Goal: Information Seeking & Learning: Learn about a topic

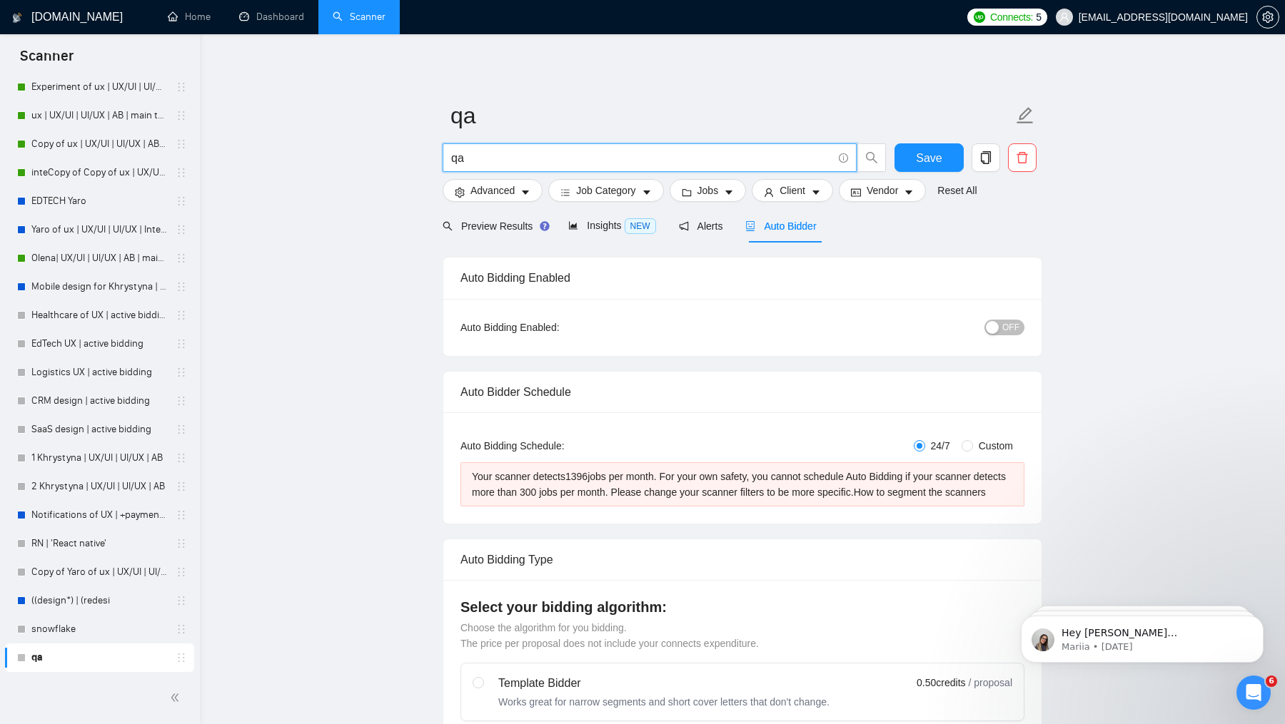
click at [537, 161] on input "qa" at bounding box center [641, 158] width 381 height 18
click at [716, 186] on span "Jobs" at bounding box center [707, 191] width 21 height 16
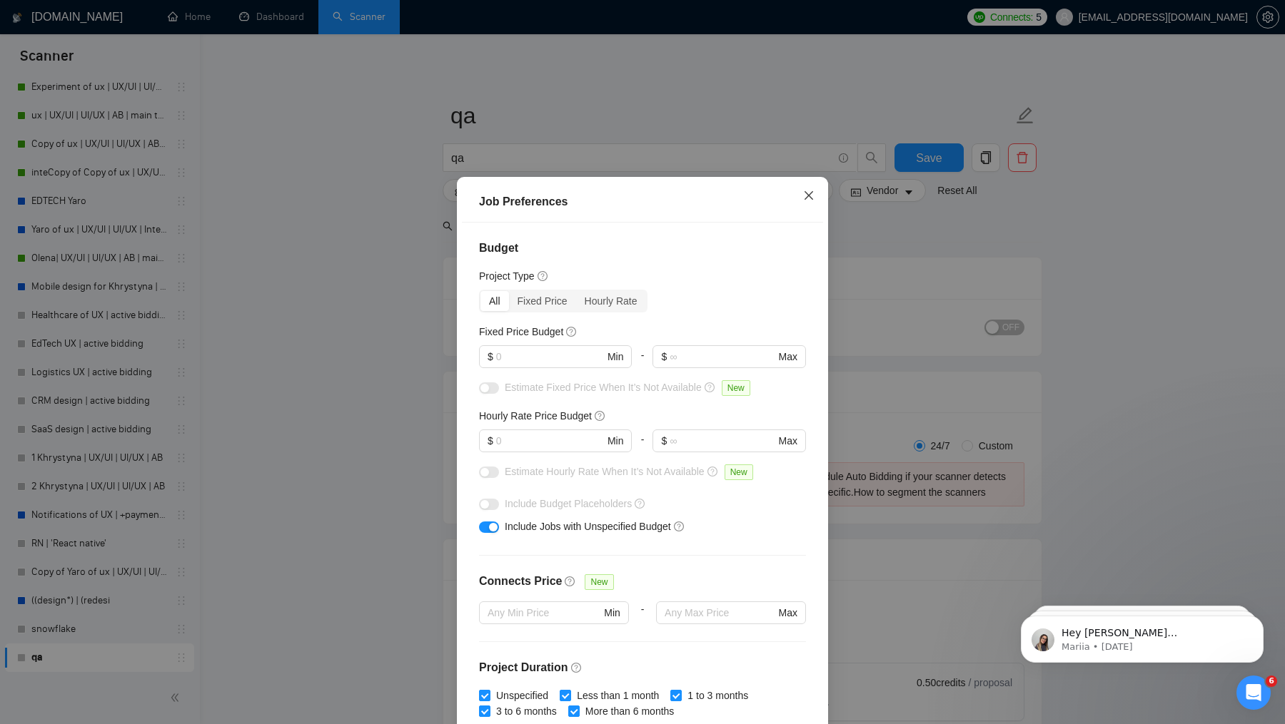
click at [805, 208] on span "Close" at bounding box center [808, 196] width 39 height 39
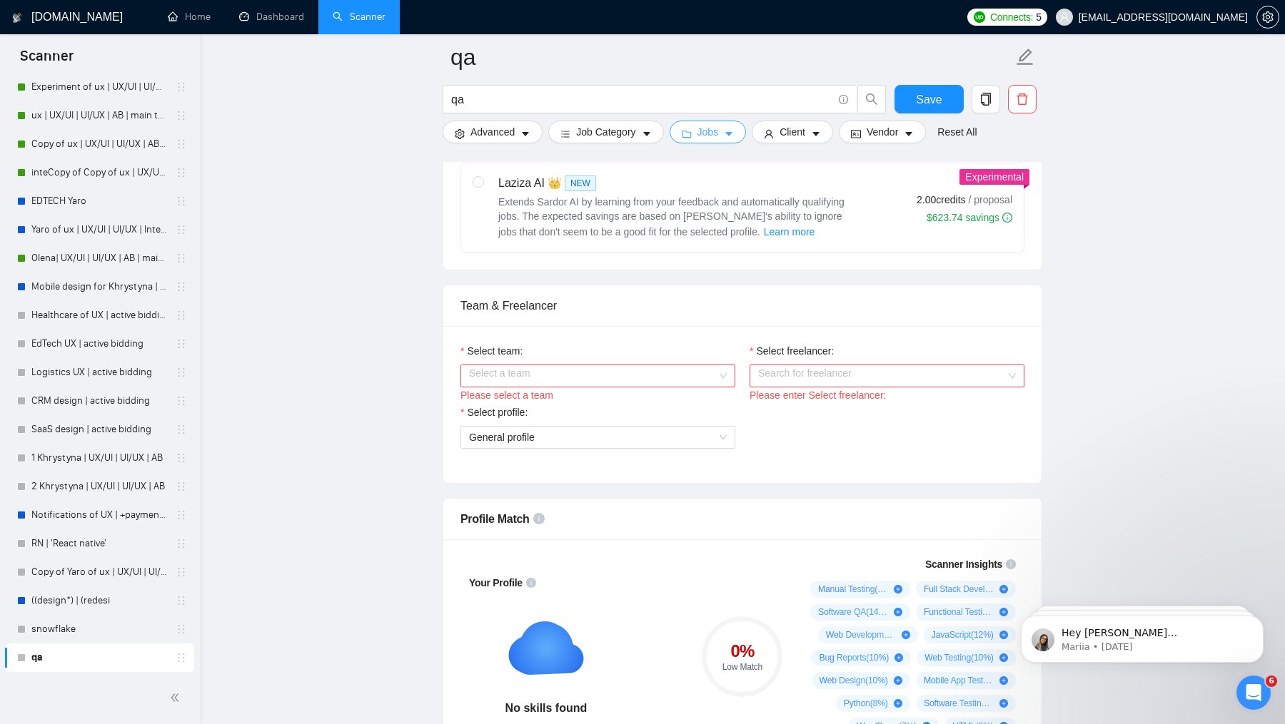
scroll to position [716, 0]
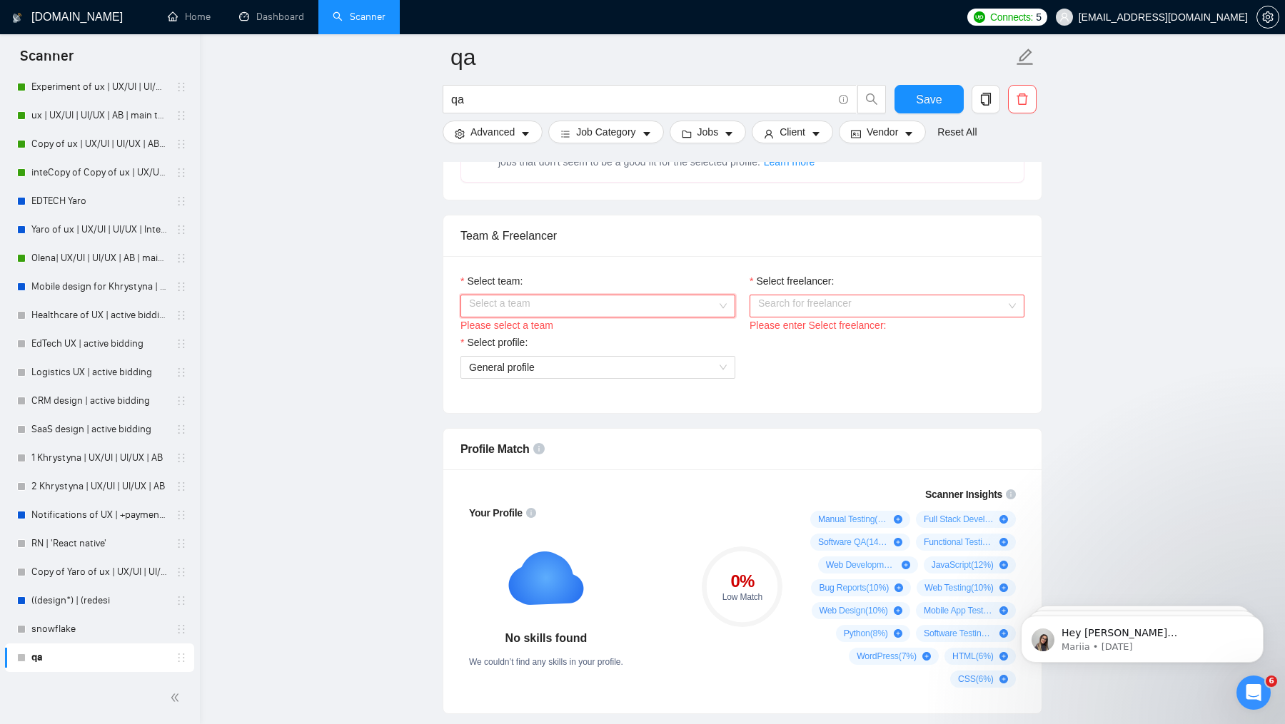
click at [639, 316] on input "Select team:" at bounding box center [593, 305] width 248 height 21
click at [528, 352] on div "QUARTE" at bounding box center [597, 345] width 258 height 16
click at [792, 315] on input "Select freelancer:" at bounding box center [882, 305] width 248 height 21
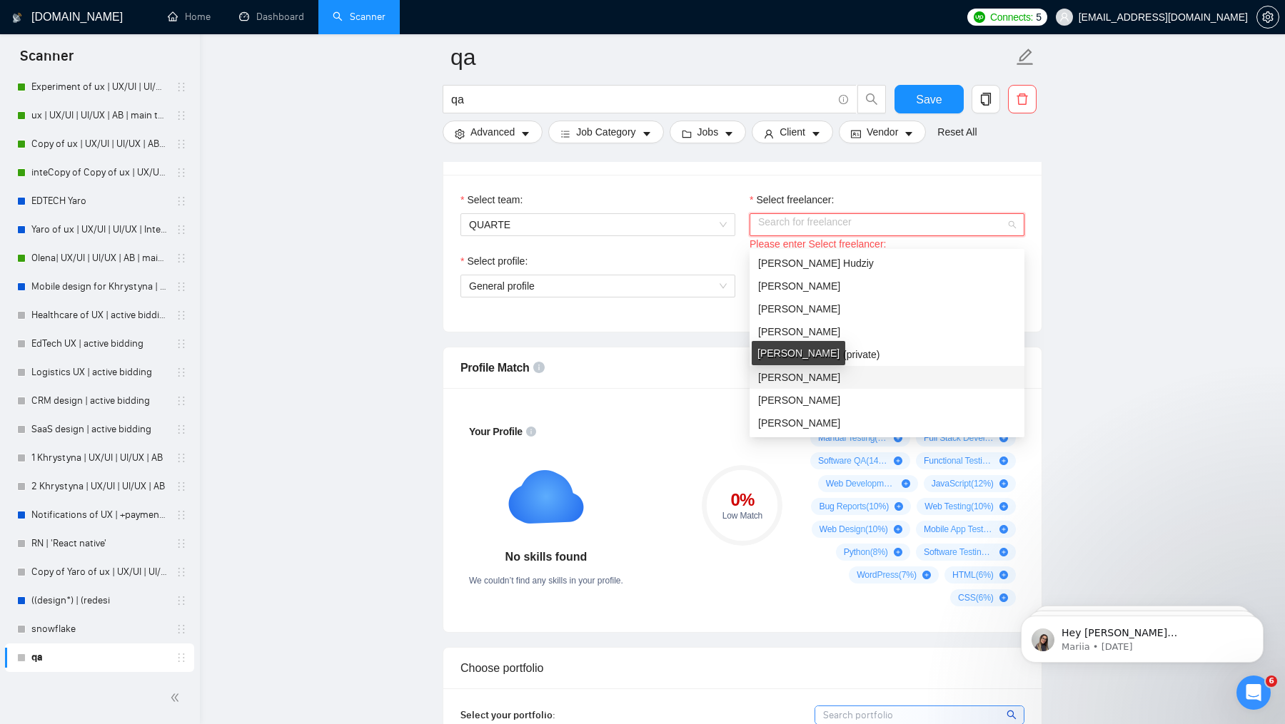
scroll to position [806, 0]
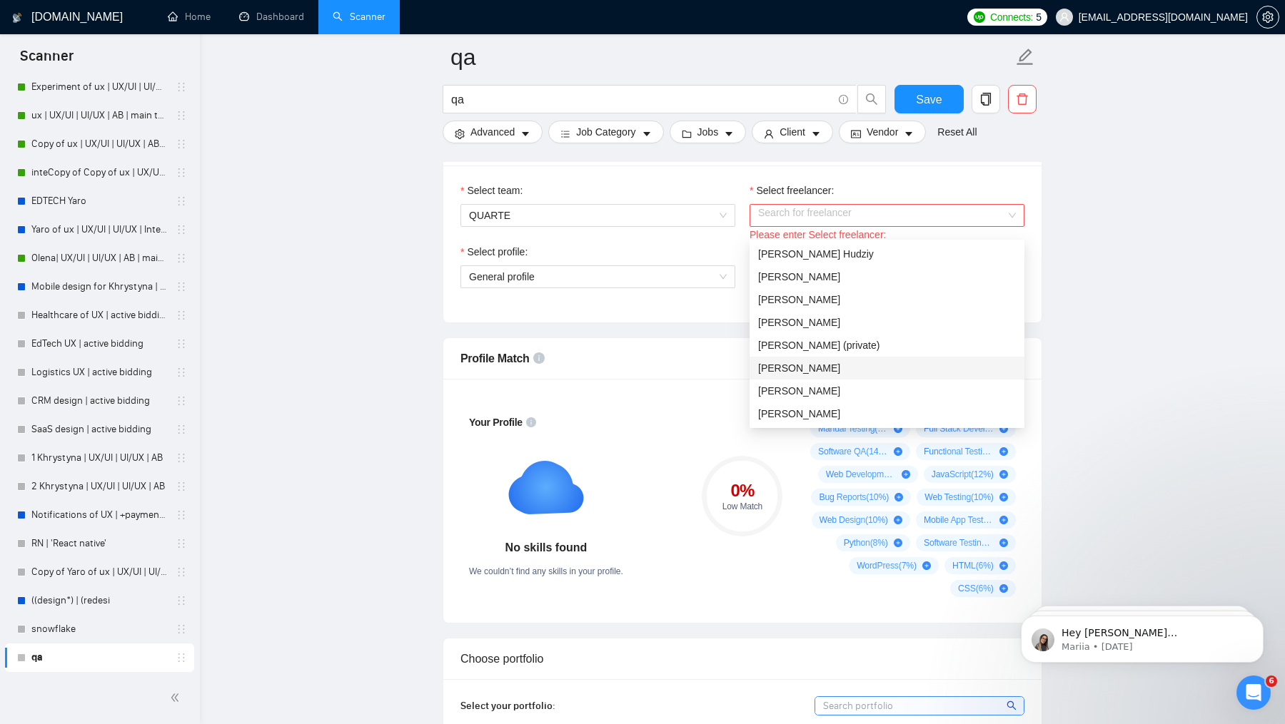
click at [707, 435] on div "0 % Low Match" at bounding box center [742, 497] width 96 height 218
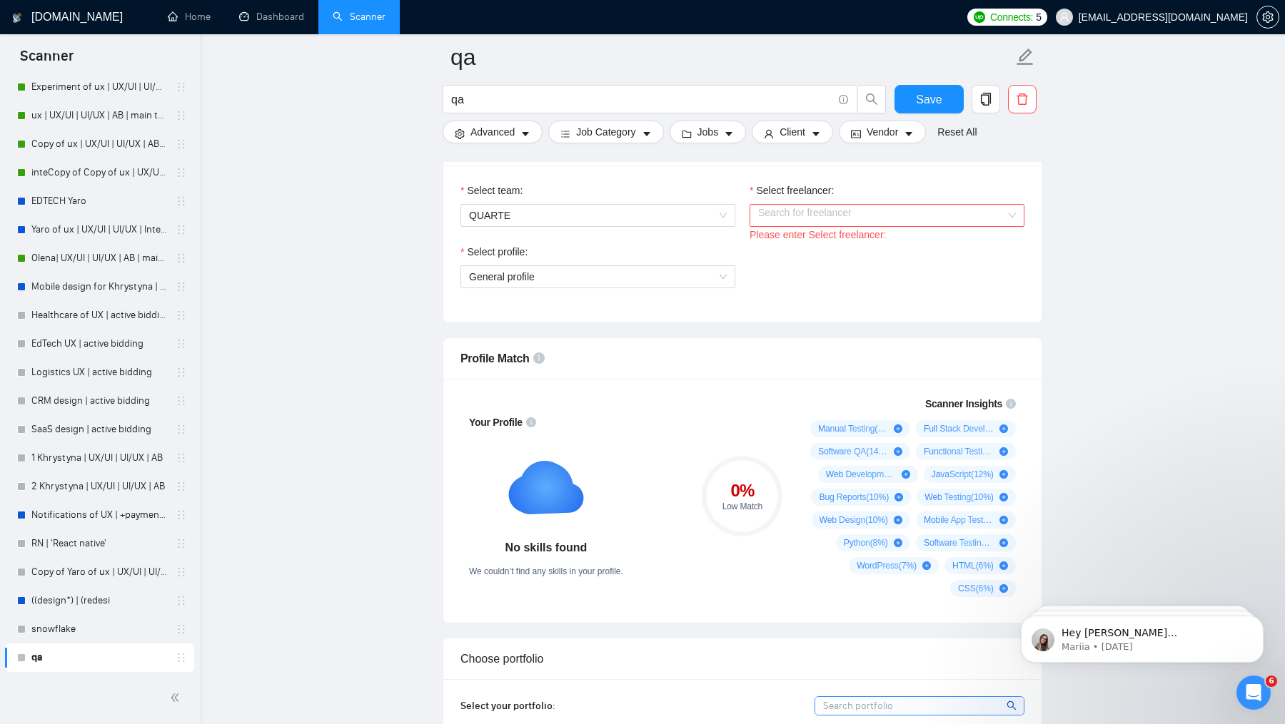
click at [821, 226] on input "Select freelancer:" at bounding box center [882, 215] width 248 height 21
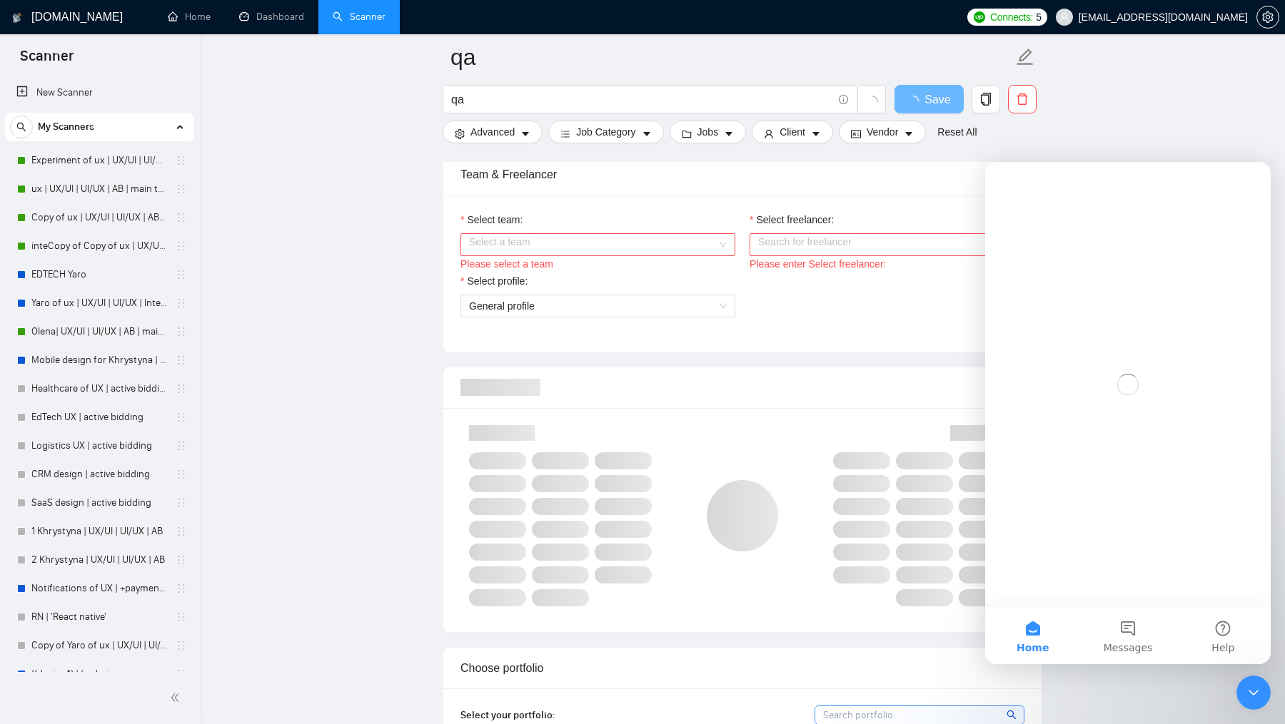
scroll to position [607, 0]
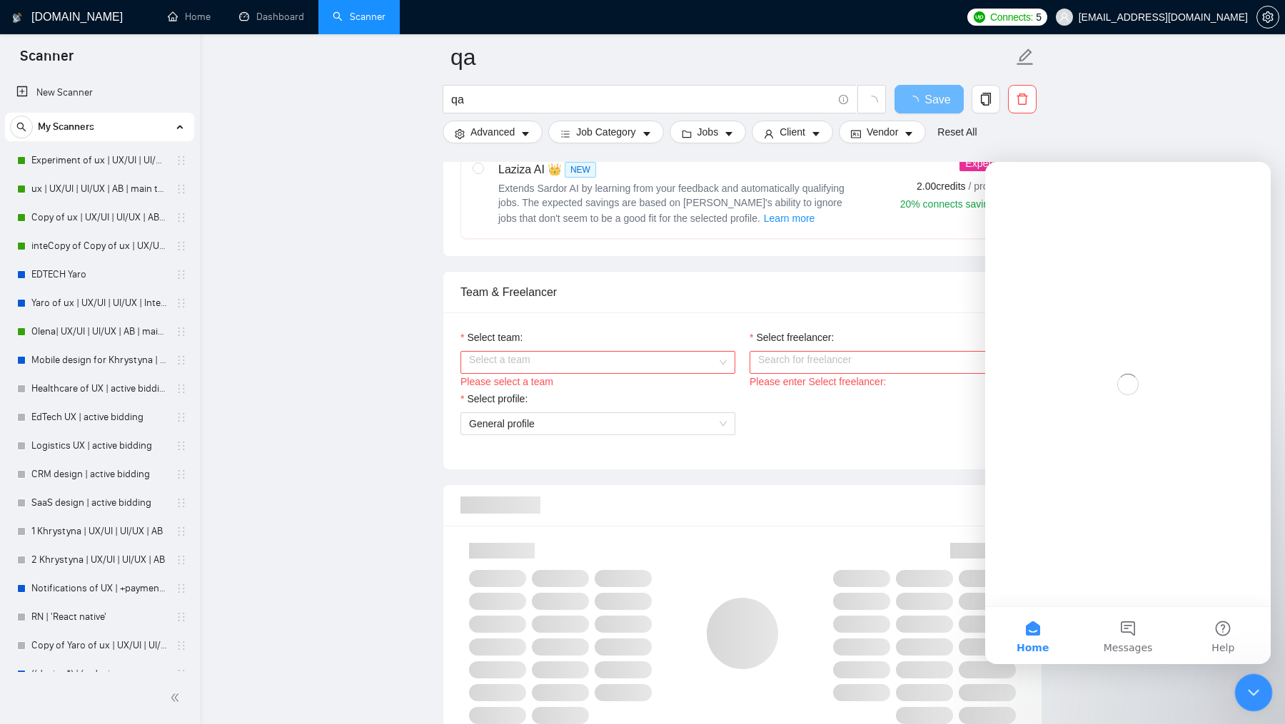
click at [1250, 686] on icon "Close Intercom Messenger" at bounding box center [1251, 690] width 17 height 17
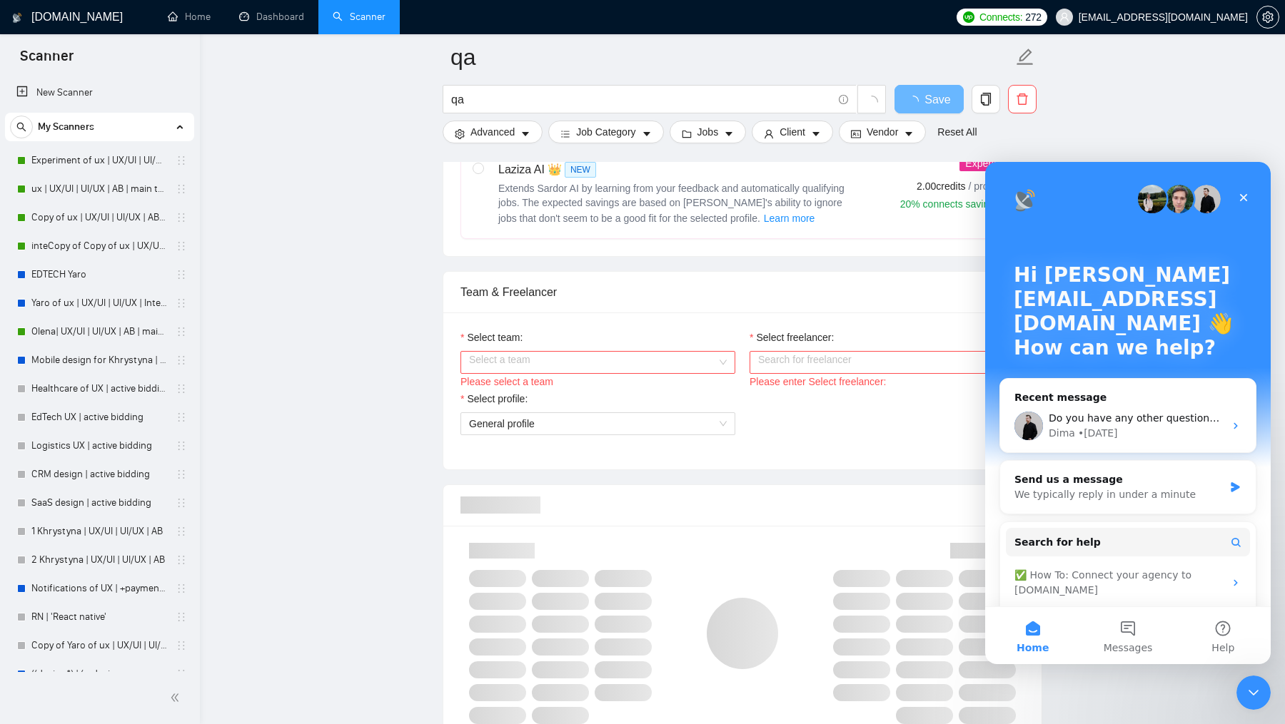
scroll to position [0, 0]
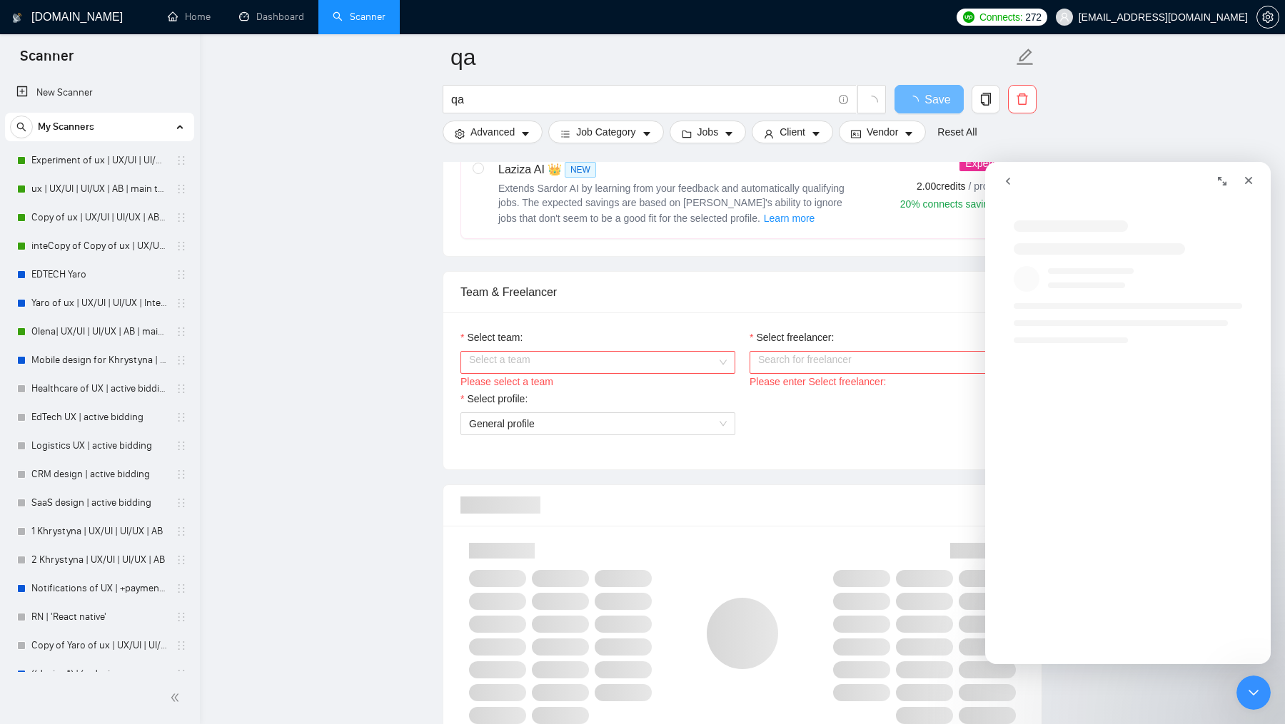
click at [664, 363] on input "Select team:" at bounding box center [593, 362] width 248 height 21
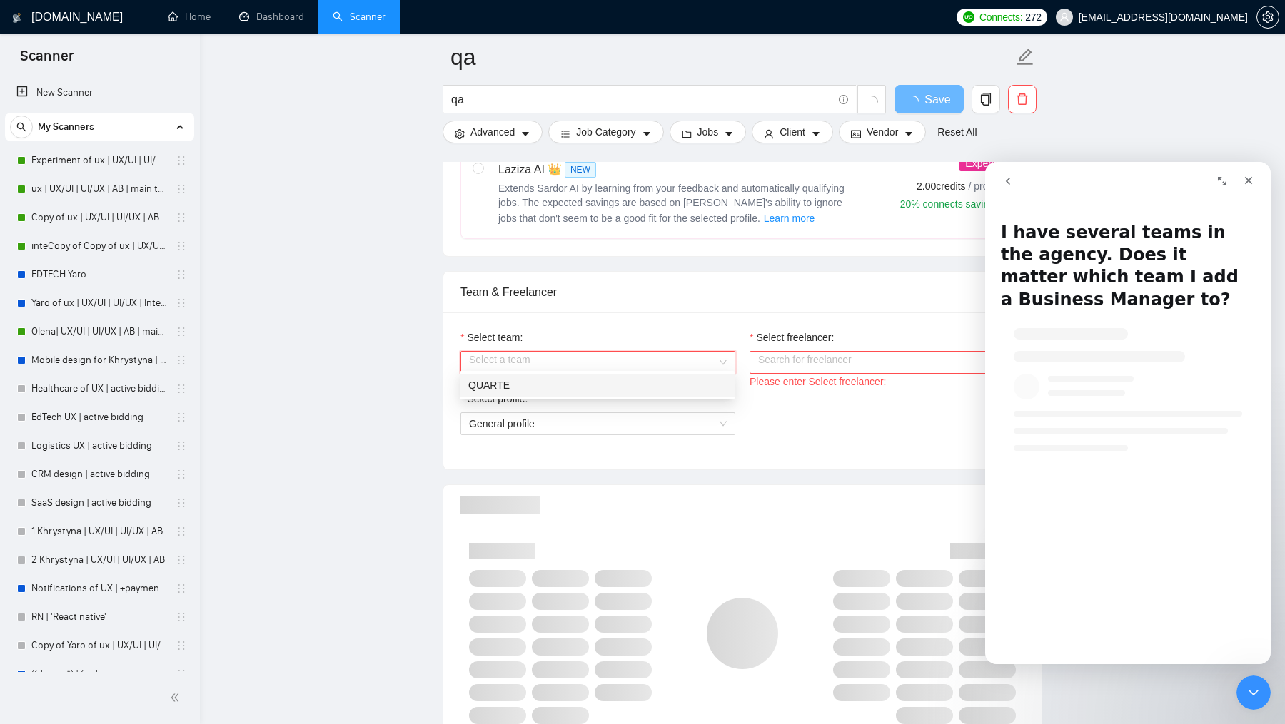
click at [595, 392] on div "QUARTE" at bounding box center [597, 386] width 258 height 16
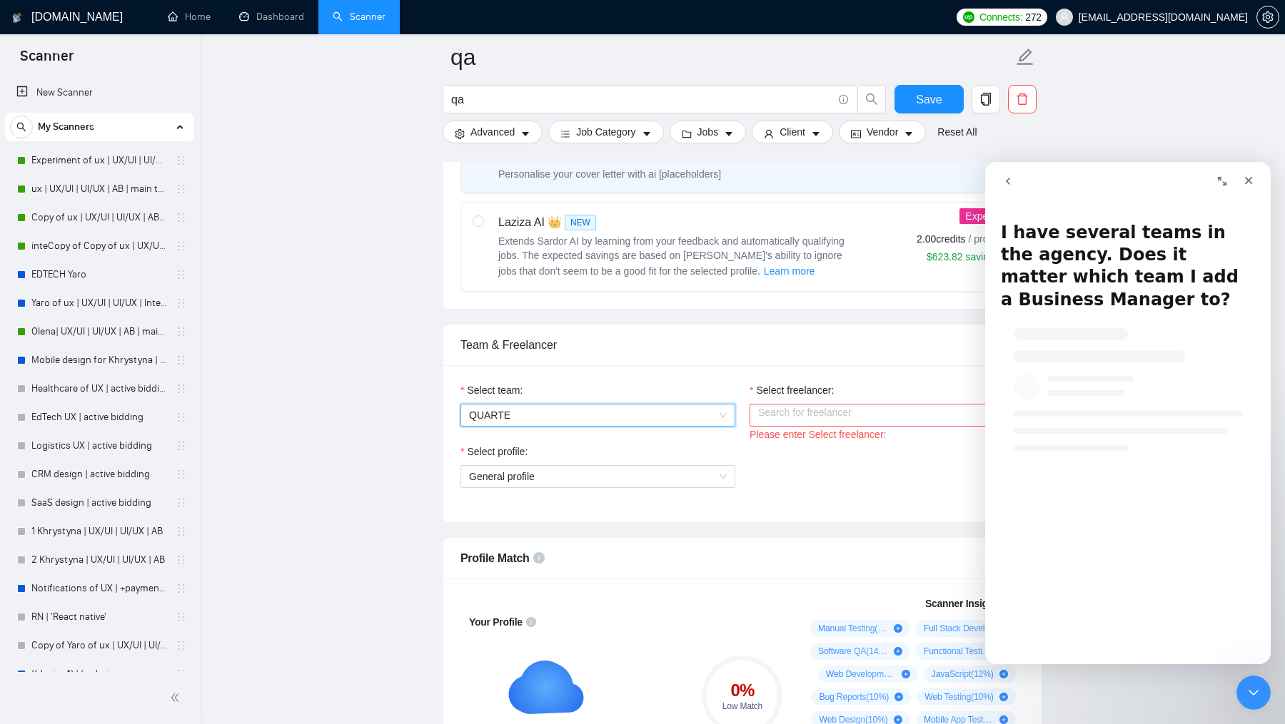
click at [875, 348] on div "Team & Freelancer" at bounding box center [742, 345] width 564 height 41
click at [856, 404] on div "Select freelancer:" at bounding box center [886, 393] width 275 height 21
click at [856, 426] on input "Select freelancer:" at bounding box center [882, 415] width 248 height 21
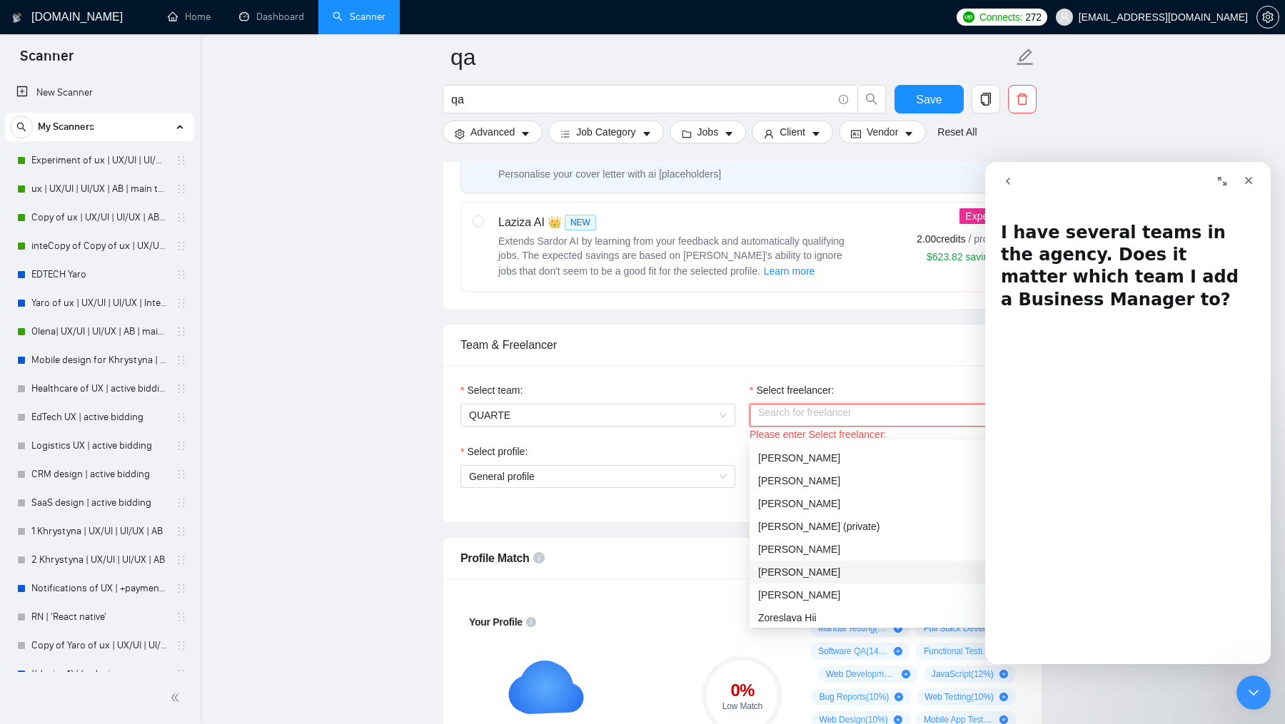
scroll to position [22, 0]
click at [836, 619] on div "Zoreslava Hii" at bounding box center [887, 615] width 258 height 16
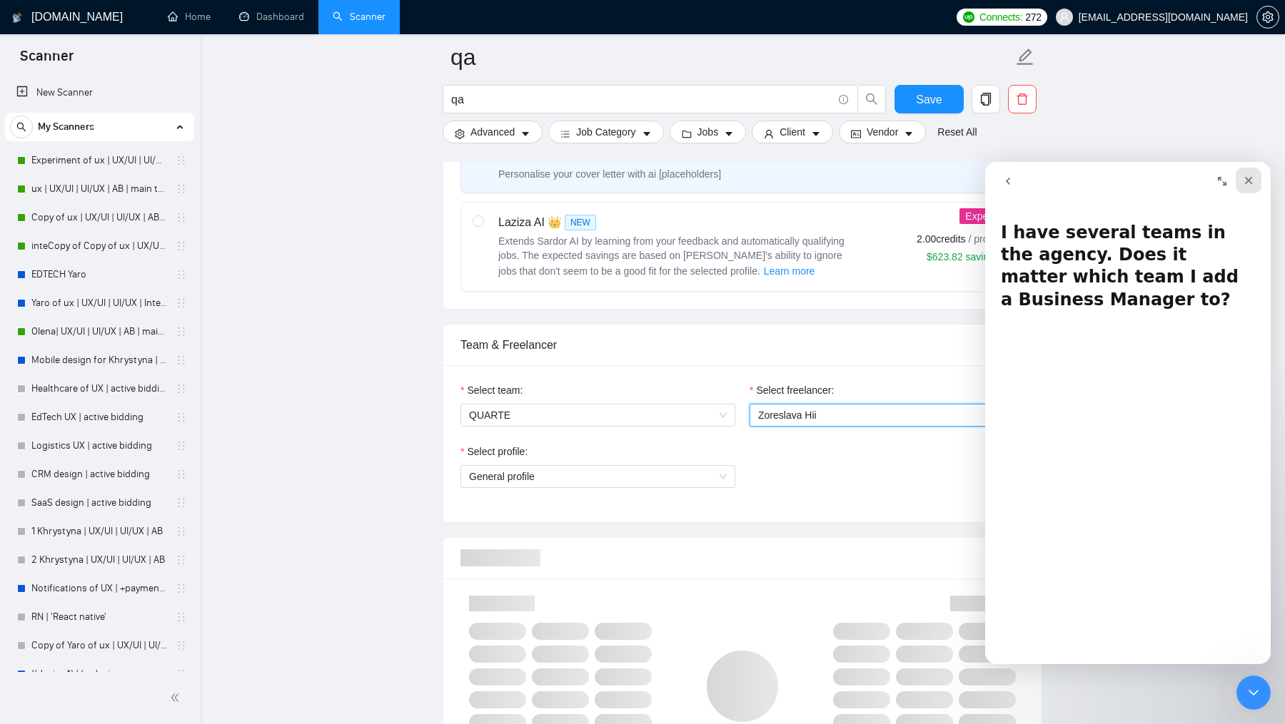
click at [1248, 177] on icon "Close" at bounding box center [1248, 180] width 11 height 11
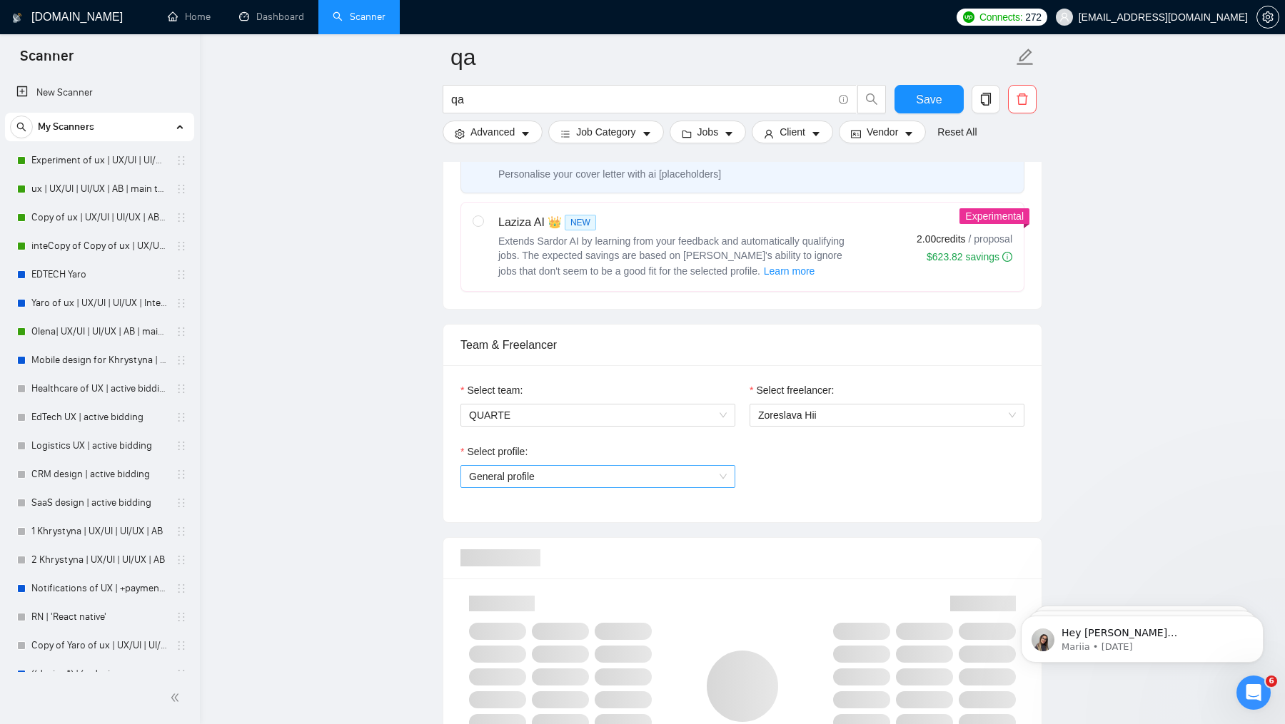
scroll to position [0, 0]
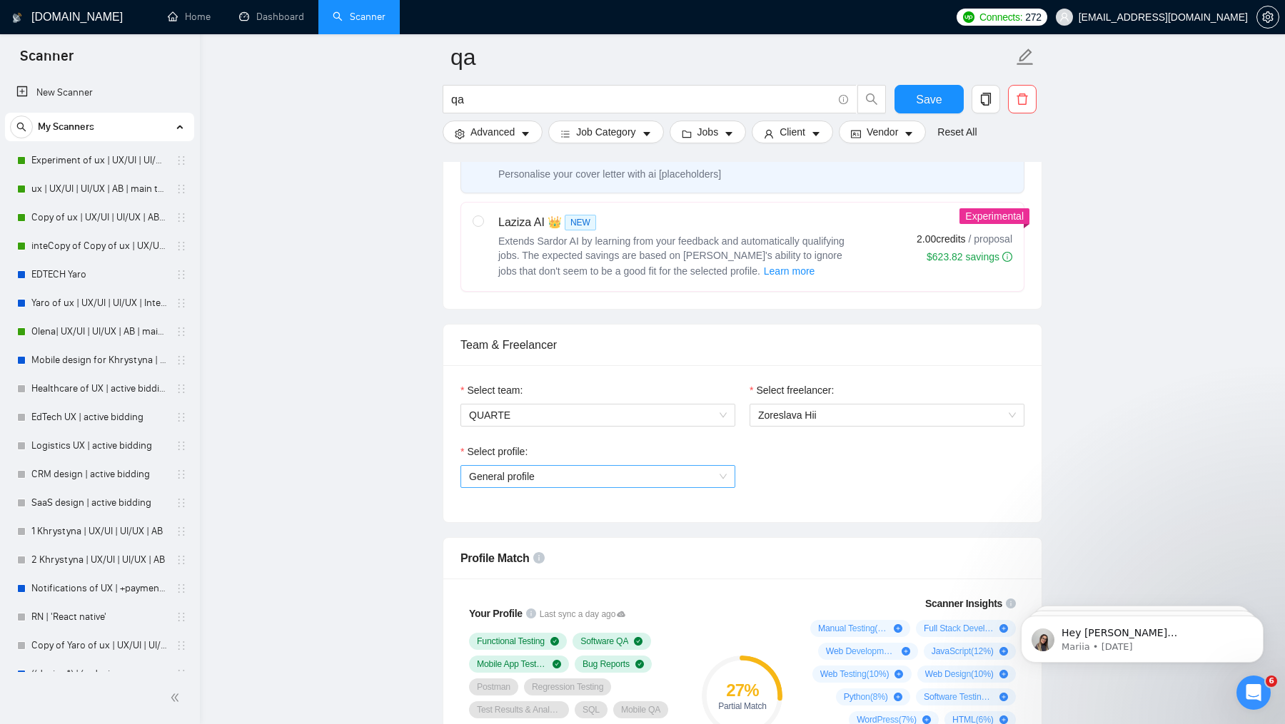
click at [544, 483] on span "General profile" at bounding box center [598, 476] width 258 height 21
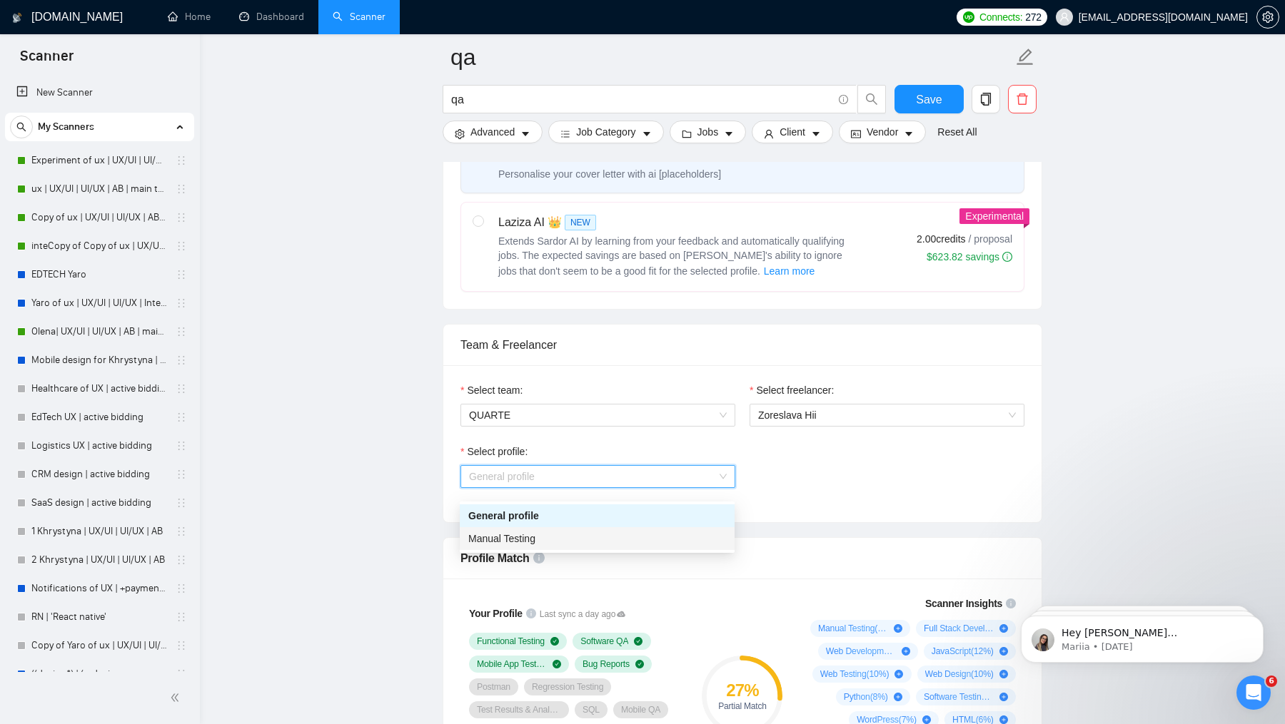
click at [535, 543] on span "Manual Testing" at bounding box center [501, 538] width 67 height 11
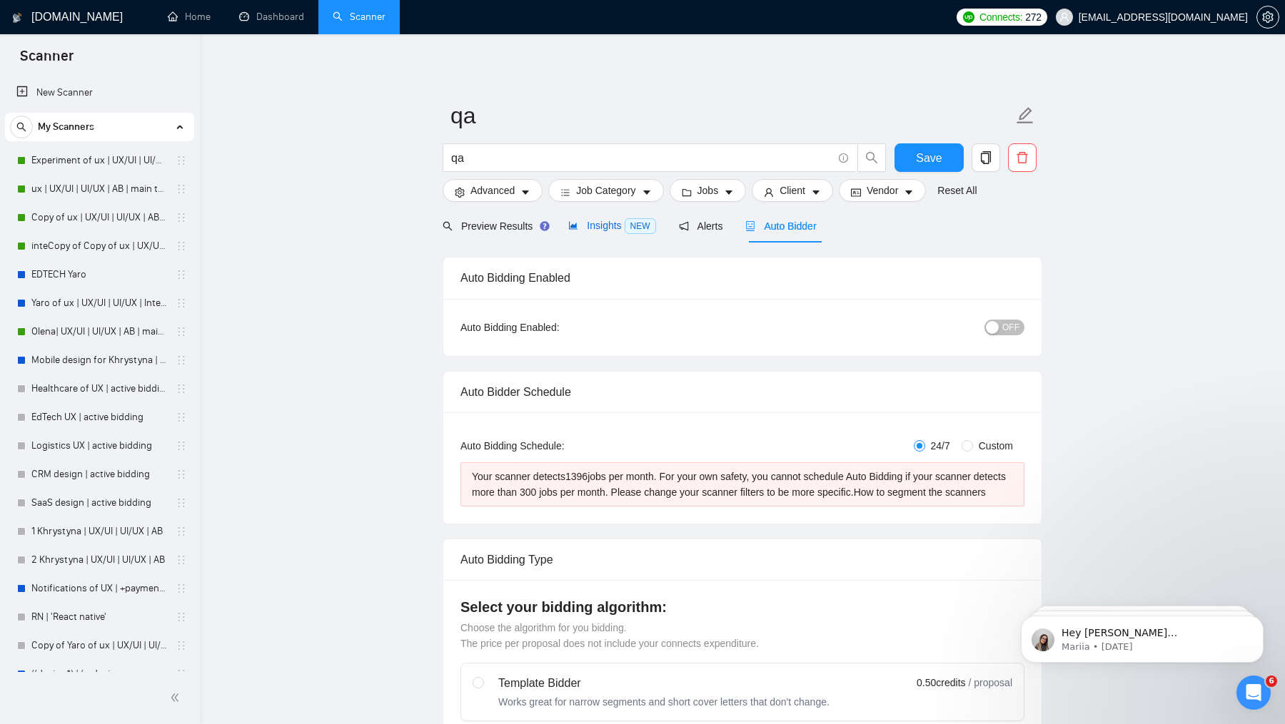
click at [611, 226] on span "Insights NEW" at bounding box center [611, 225] width 87 height 11
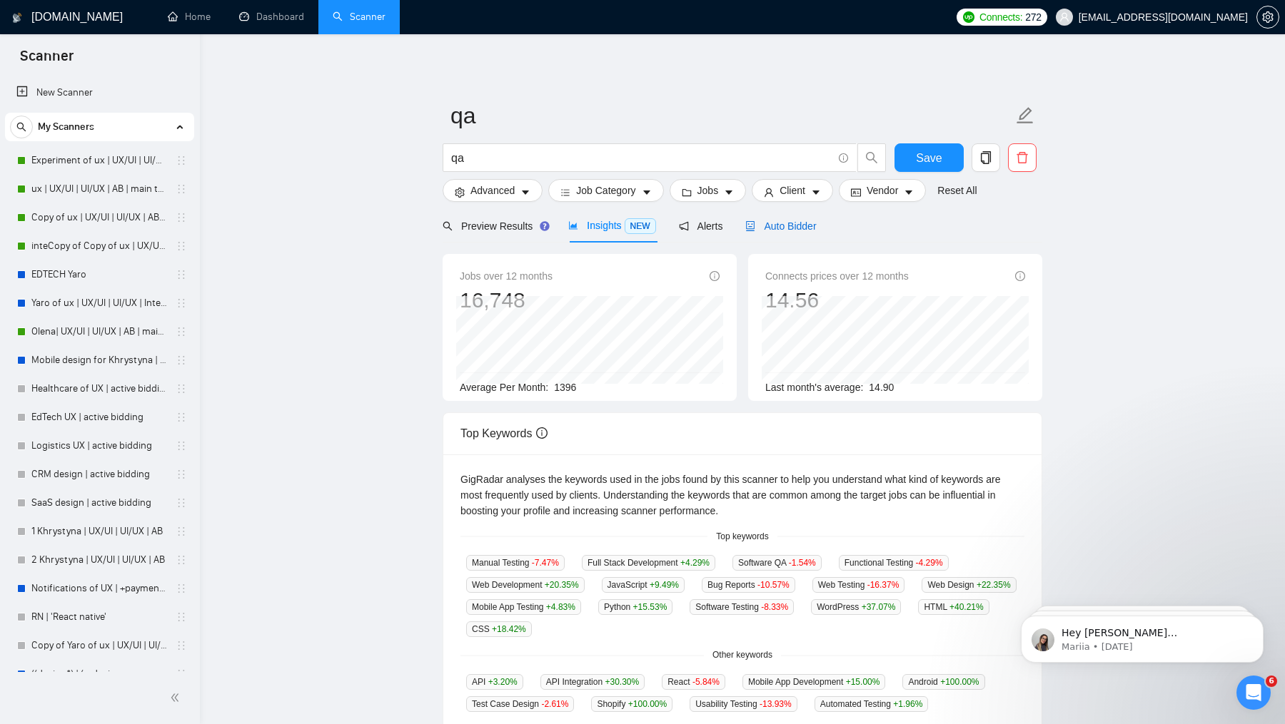
click at [804, 219] on div "Auto Bidder" at bounding box center [780, 226] width 71 height 16
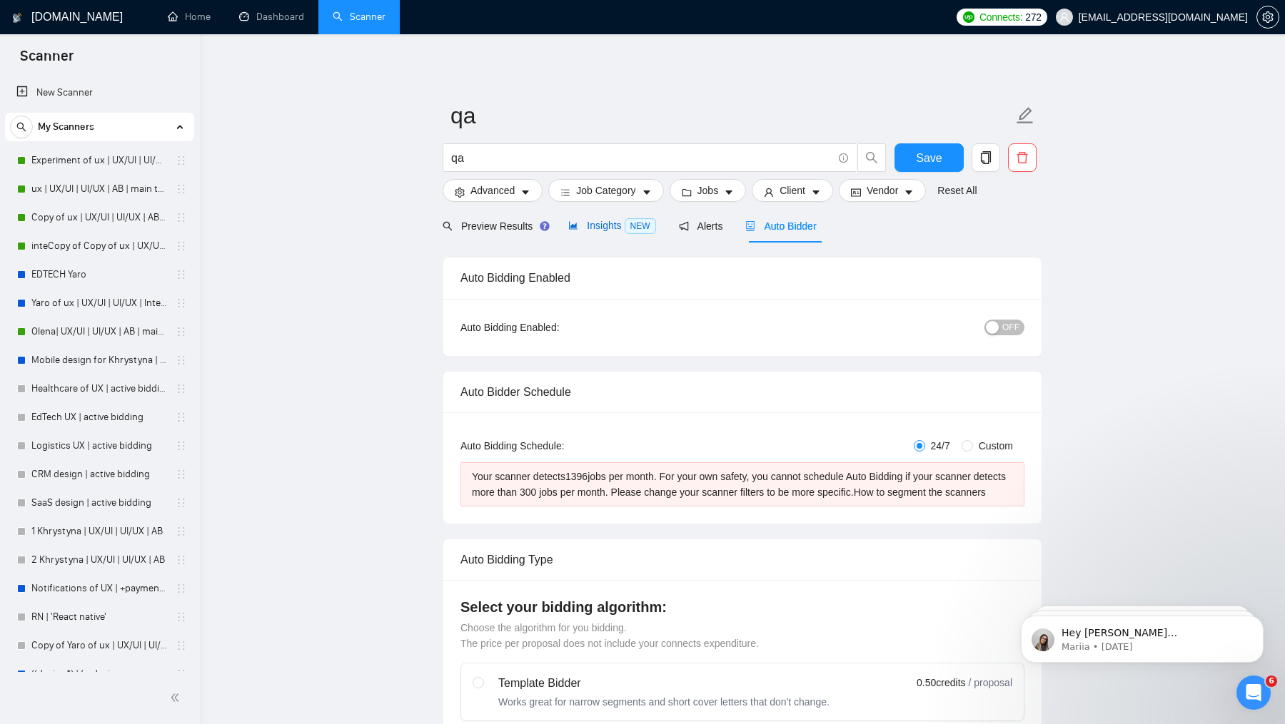
click at [624, 222] on span "Insights NEW" at bounding box center [611, 225] width 87 height 11
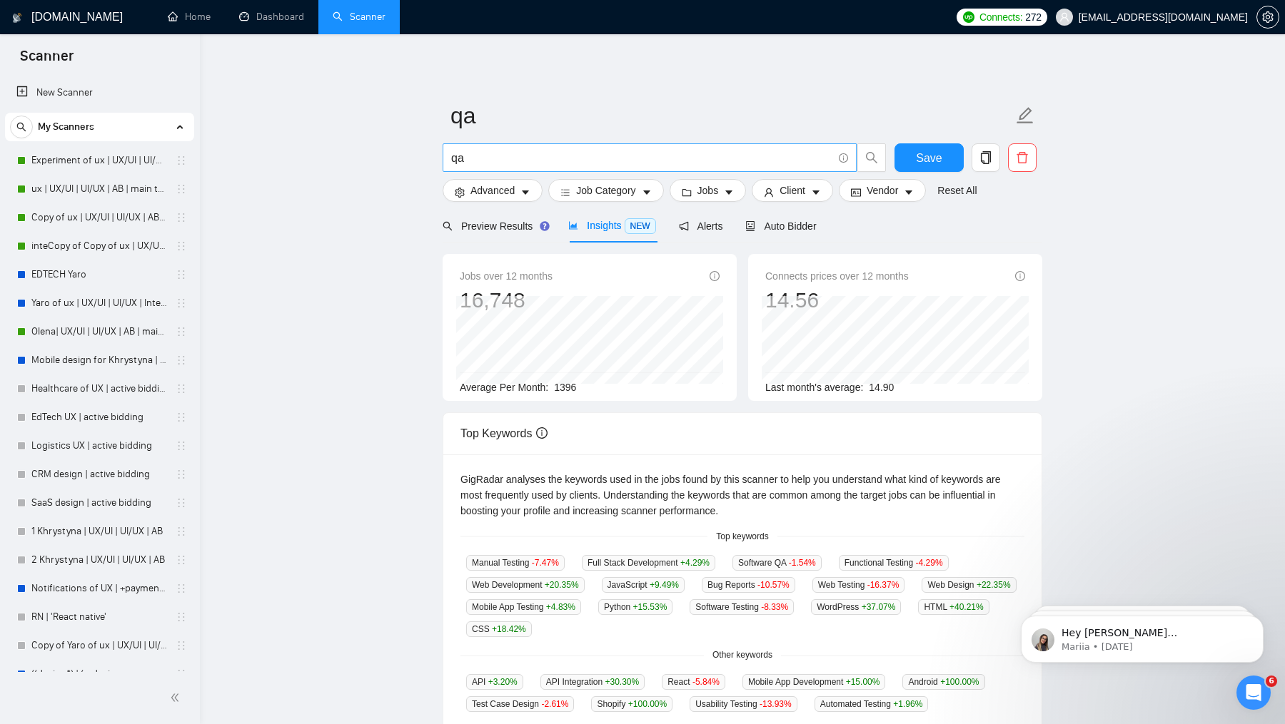
click at [583, 168] on span "qa" at bounding box center [649, 157] width 414 height 29
click at [52, 161] on link "Experiment of ux | UX/UI | UI/UX | AB | main template" at bounding box center [99, 160] width 136 height 29
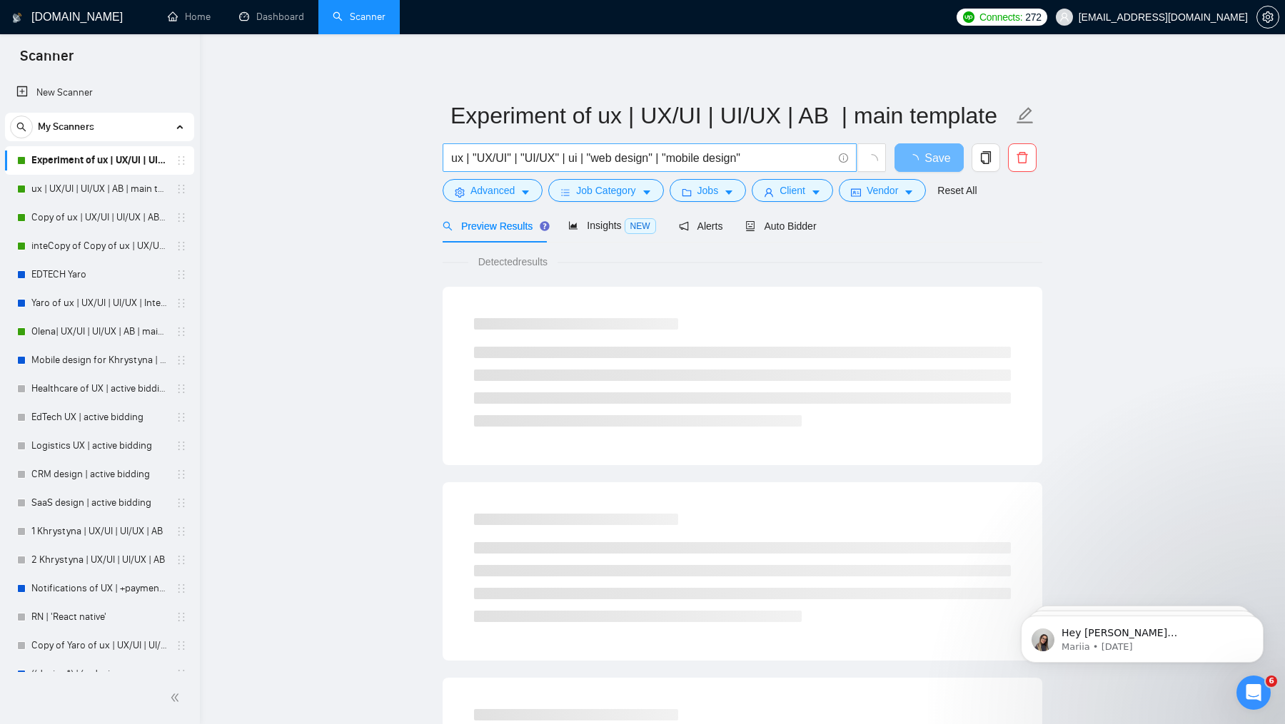
click at [531, 156] on input "ux | "UX/UI" | "UI/UX" | ui | "web design" | "mobile design"" at bounding box center [641, 158] width 381 height 18
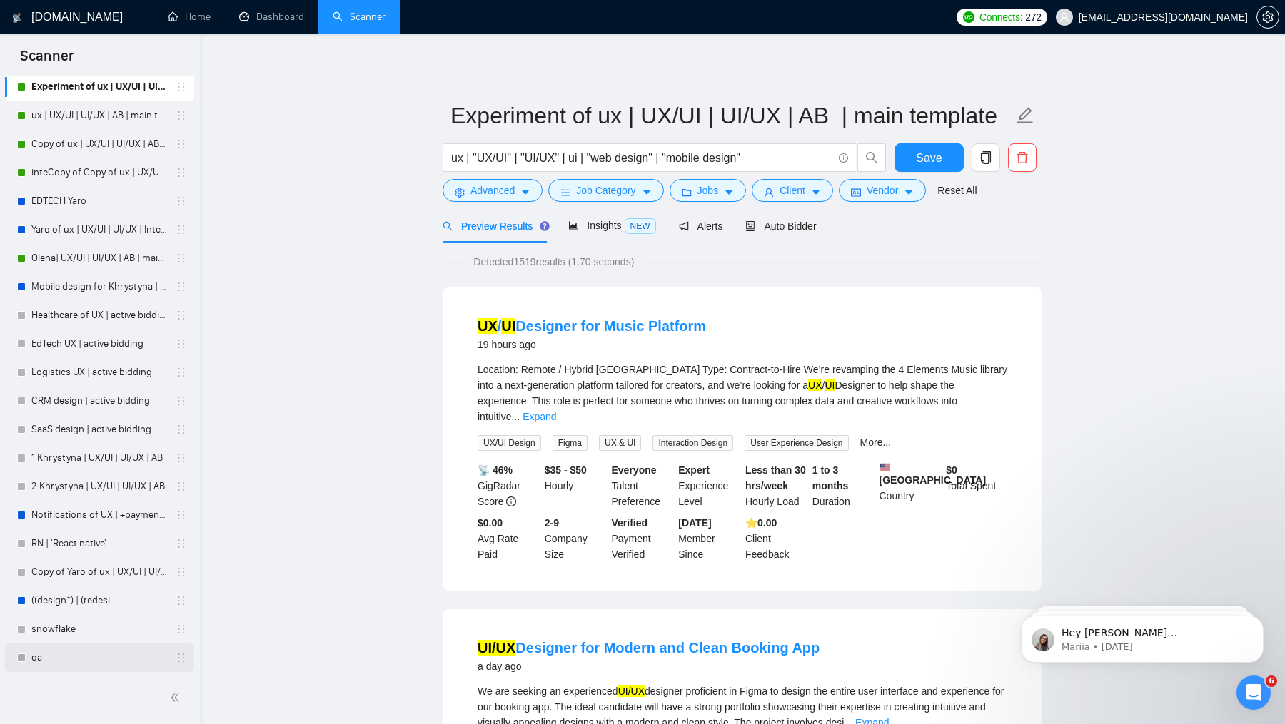
click at [88, 667] on link "qa" at bounding box center [99, 658] width 136 height 29
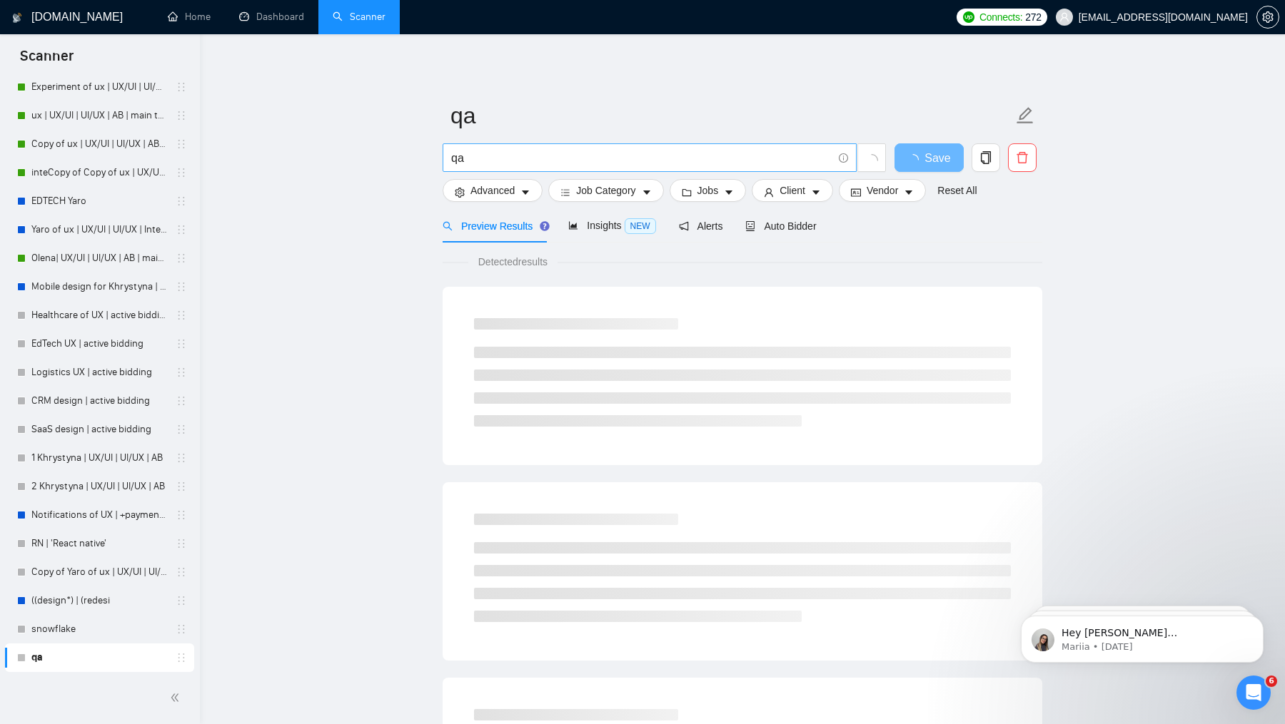
click at [483, 157] on input "qa" at bounding box center [641, 158] width 381 height 18
paste input "ux | "UX/UI" | "UI/UX" | ui | "web design" | "mobile design""
click at [458, 158] on input "ux | "UX/UI" | "UI/UX" | ui | "web design" | "mobile design"" at bounding box center [641, 158] width 381 height 18
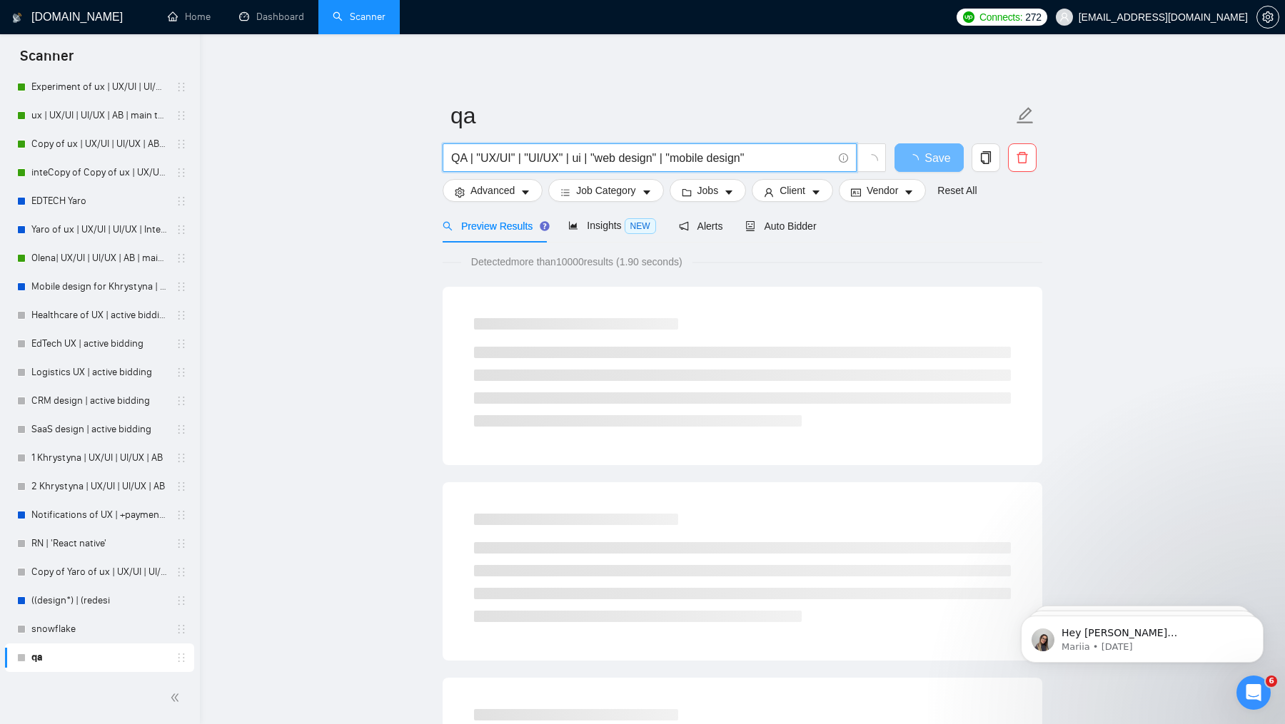
drag, startPoint x: 480, startPoint y: 157, endPoint x: 512, endPoint y: 159, distance: 32.2
click at [512, 159] on input "QA | "UX/UI" | "UI/UX" | ui | "web design" | "mobile design"" at bounding box center [641, 158] width 381 height 18
drag, startPoint x: 574, startPoint y: 159, endPoint x: 604, endPoint y: 163, distance: 30.2
click at [604, 163] on input "QA | "manual testing" | "UI/UX" | ui | "web design" | "mobile design"" at bounding box center [641, 158] width 381 height 18
click at [682, 160] on input "QA | "manual testing" | "quality assurance" | ui | "web design" | "mobile desig…" at bounding box center [641, 158] width 381 height 18
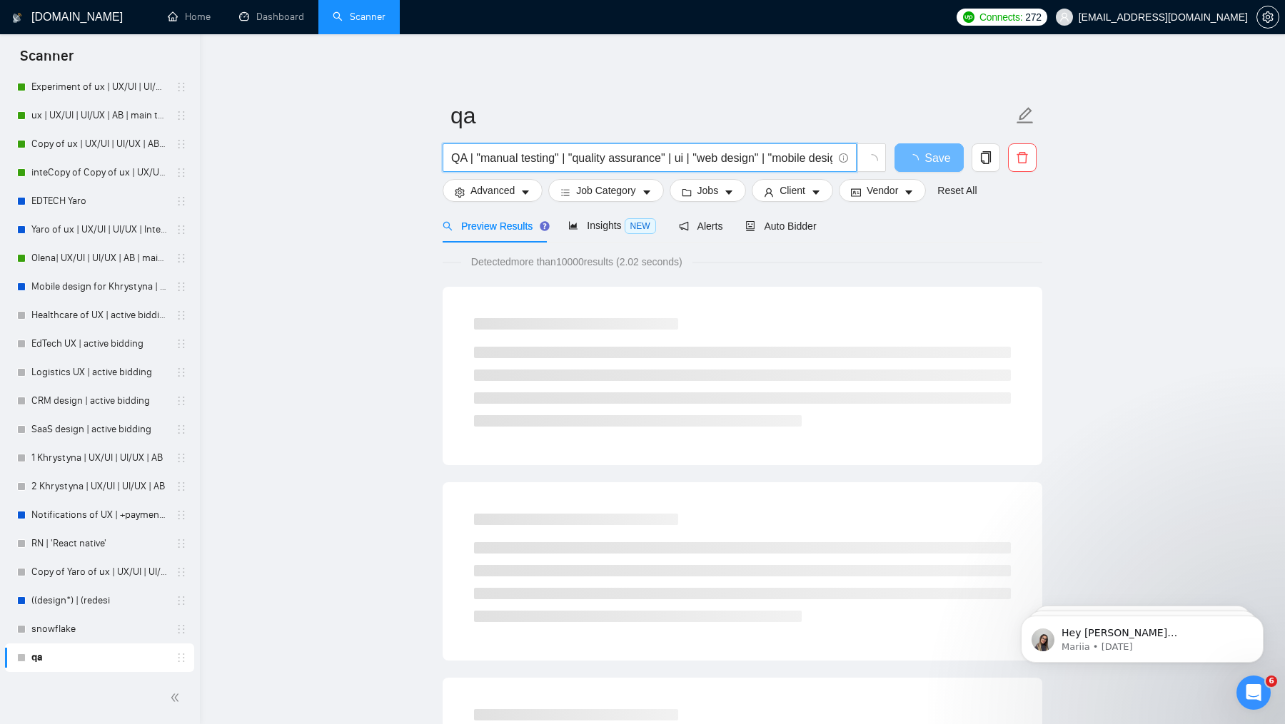
click at [682, 160] on input "QA | "manual testing" | "quality assurance" | ui | "web design" | "mobile desig…" at bounding box center [641, 158] width 381 height 18
click at [689, 156] on input "QA | "manual testing" | "quality assurance" | ui | "web design" | "mobile desig…" at bounding box center [641, 158] width 381 height 18
drag, startPoint x: 680, startPoint y: 156, endPoint x: 917, endPoint y: 191, distance: 239.5
click at [917, 191] on form "qa QA | "manual testing" | "quality assurance" | ui | "web design" | "mobile de…" at bounding box center [742, 151] width 600 height 116
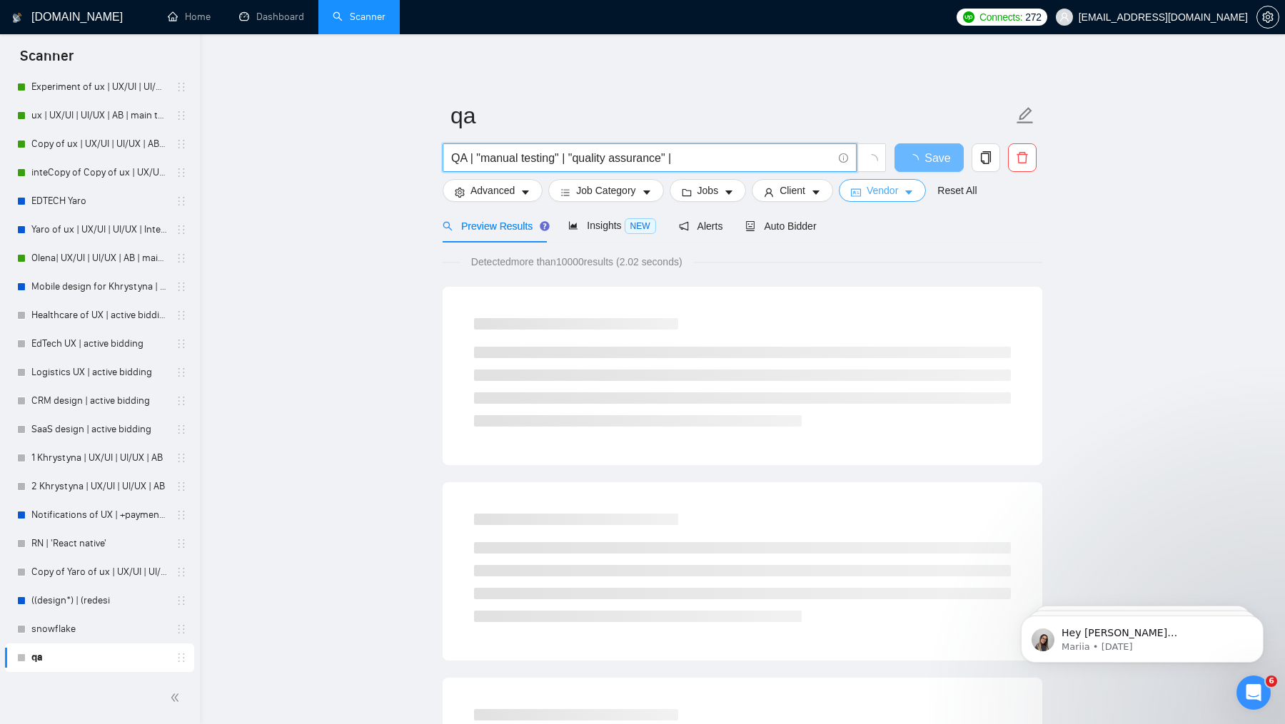
scroll to position [0, 0]
click at [929, 155] on span "Save" at bounding box center [937, 158] width 26 height 18
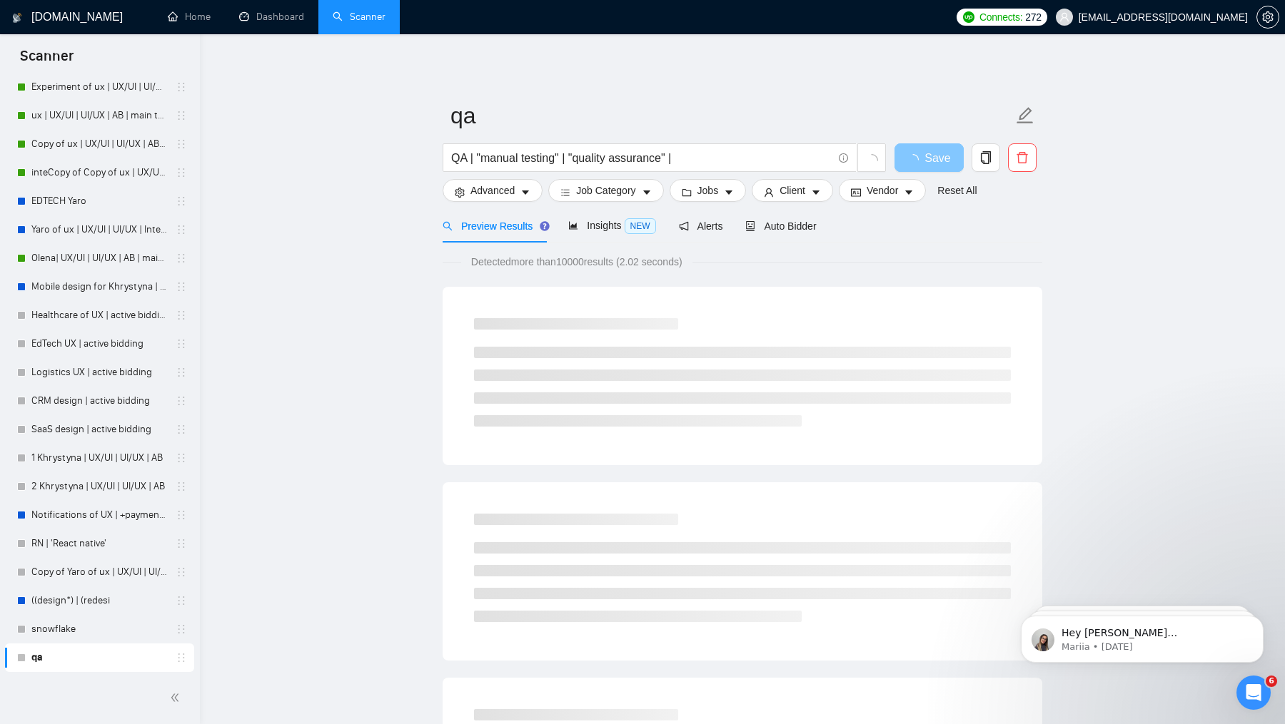
click at [929, 155] on span "Save" at bounding box center [937, 158] width 26 height 18
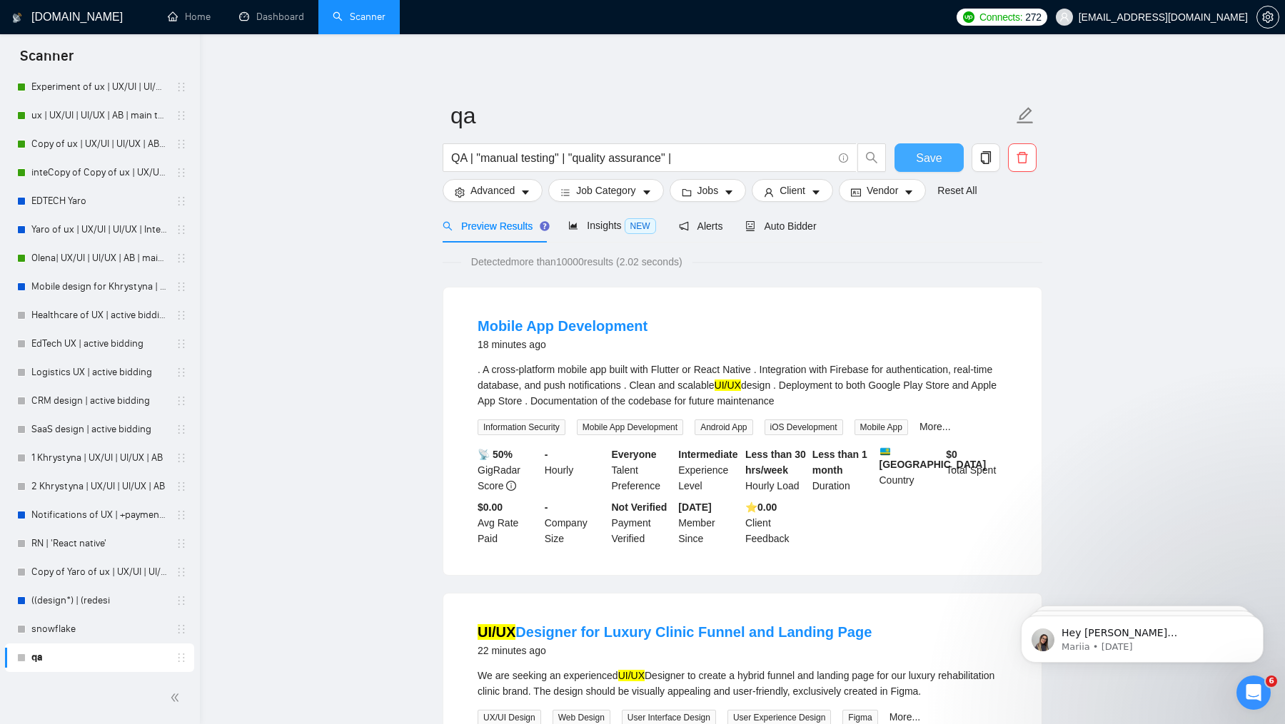
click at [929, 155] on span "Save" at bounding box center [929, 158] width 26 height 18
click at [639, 223] on span "NEW" at bounding box center [639, 226] width 31 height 16
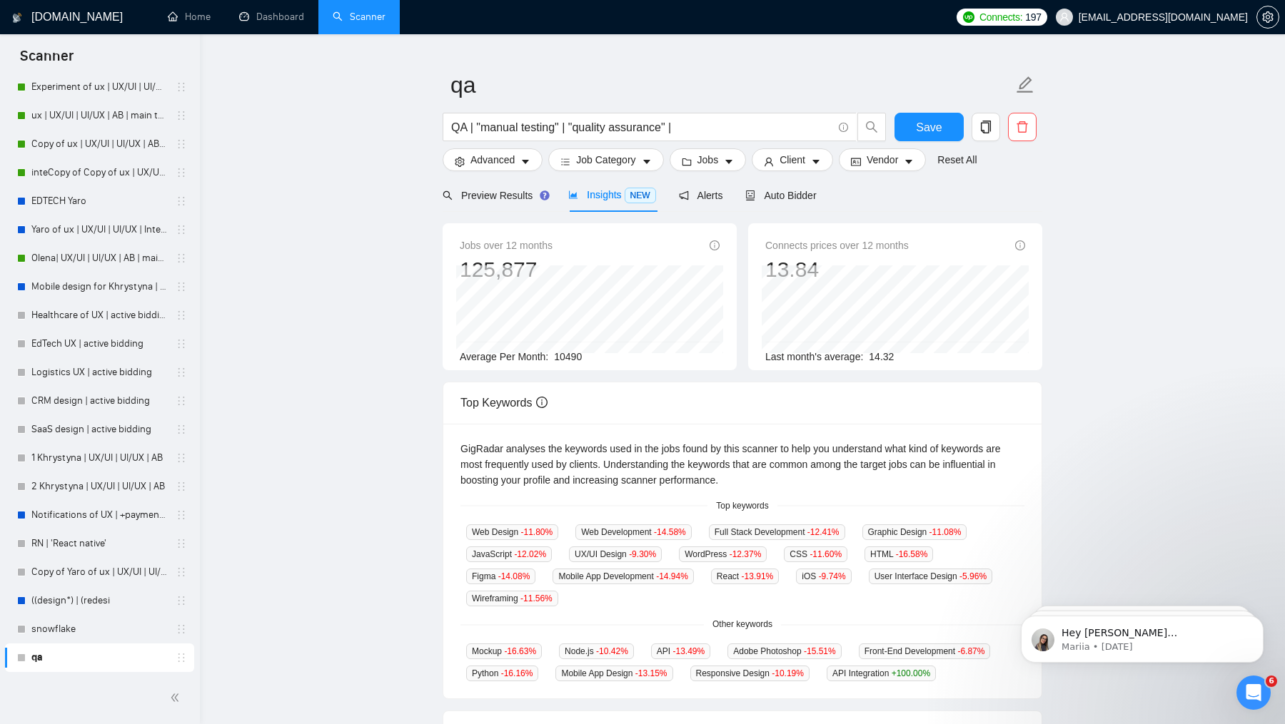
scroll to position [33, 0]
click at [693, 132] on input "QA | "manual testing" | "quality assurance" |" at bounding box center [641, 125] width 381 height 18
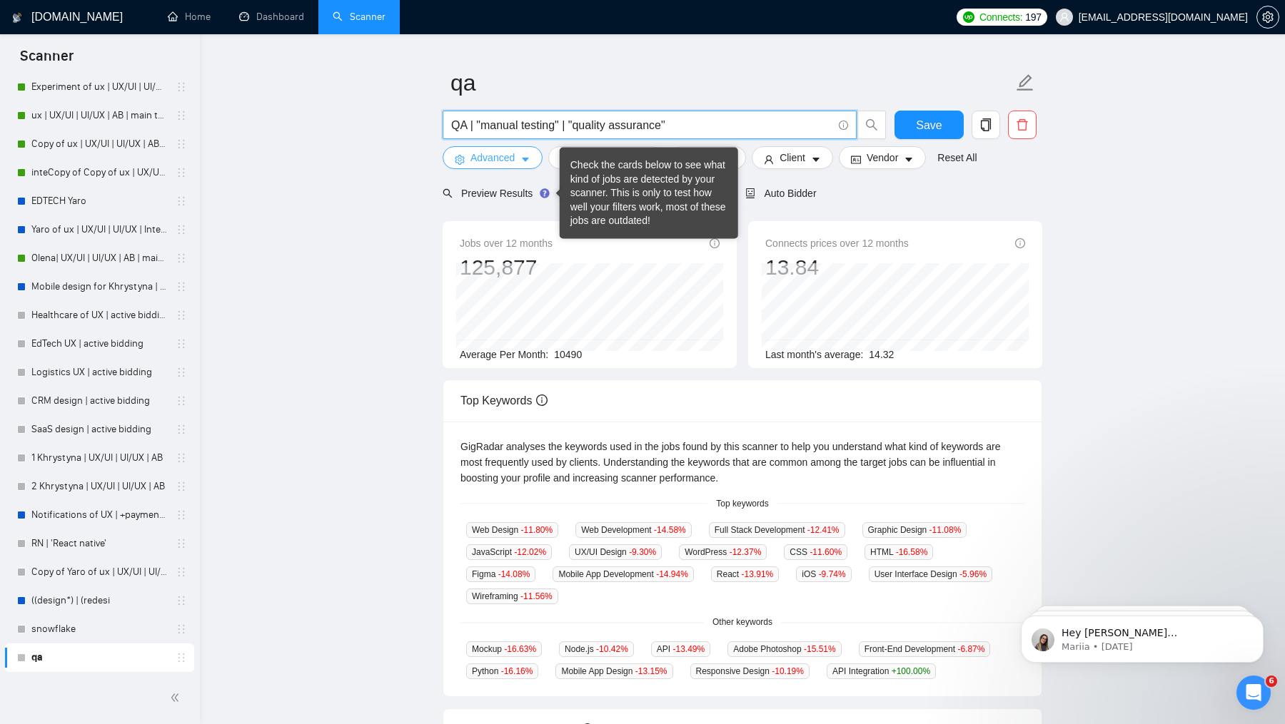
type input "QA | "manual testing" | "quality assurance""
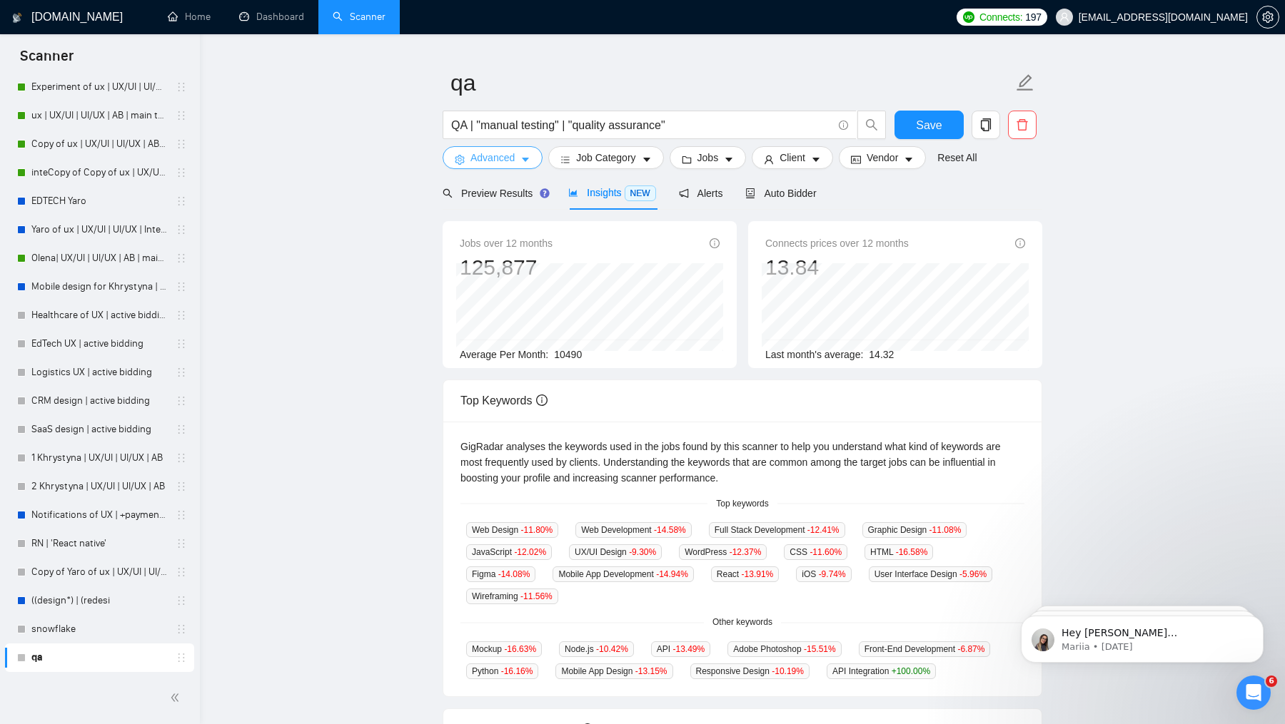
click at [482, 162] on span "Advanced" at bounding box center [492, 158] width 44 height 16
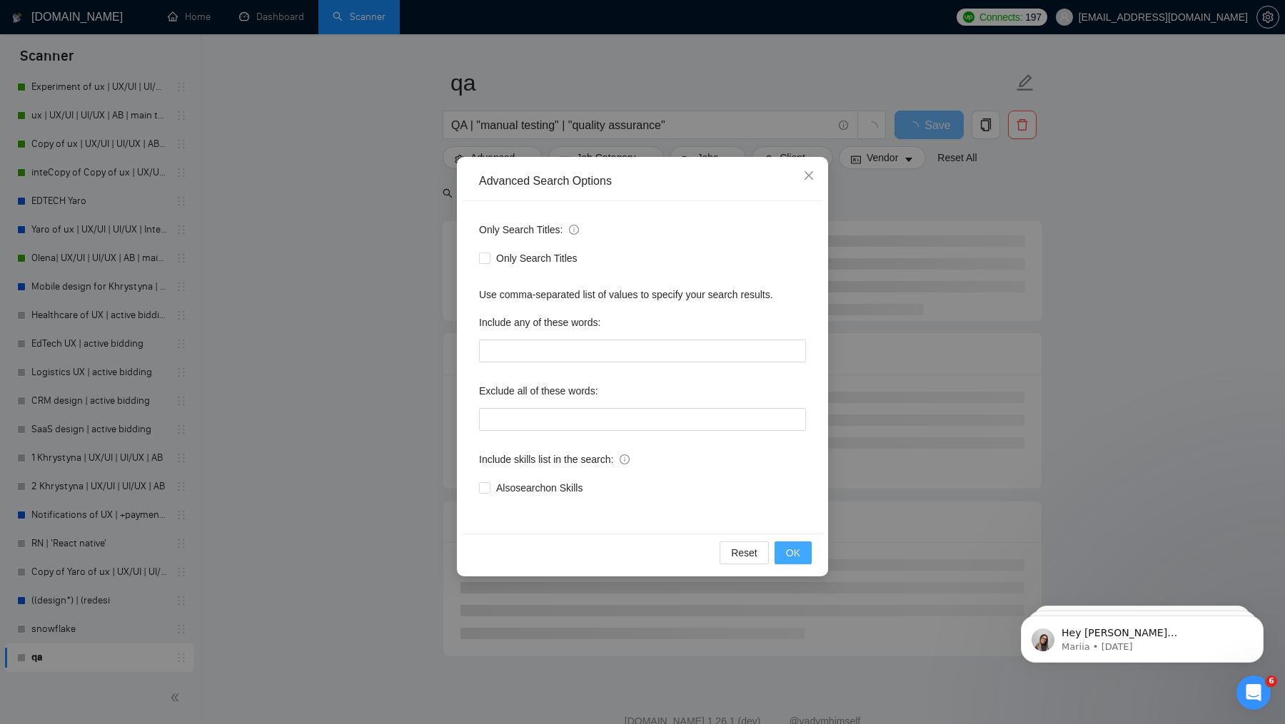
click at [798, 555] on span "OK" at bounding box center [793, 553] width 14 height 16
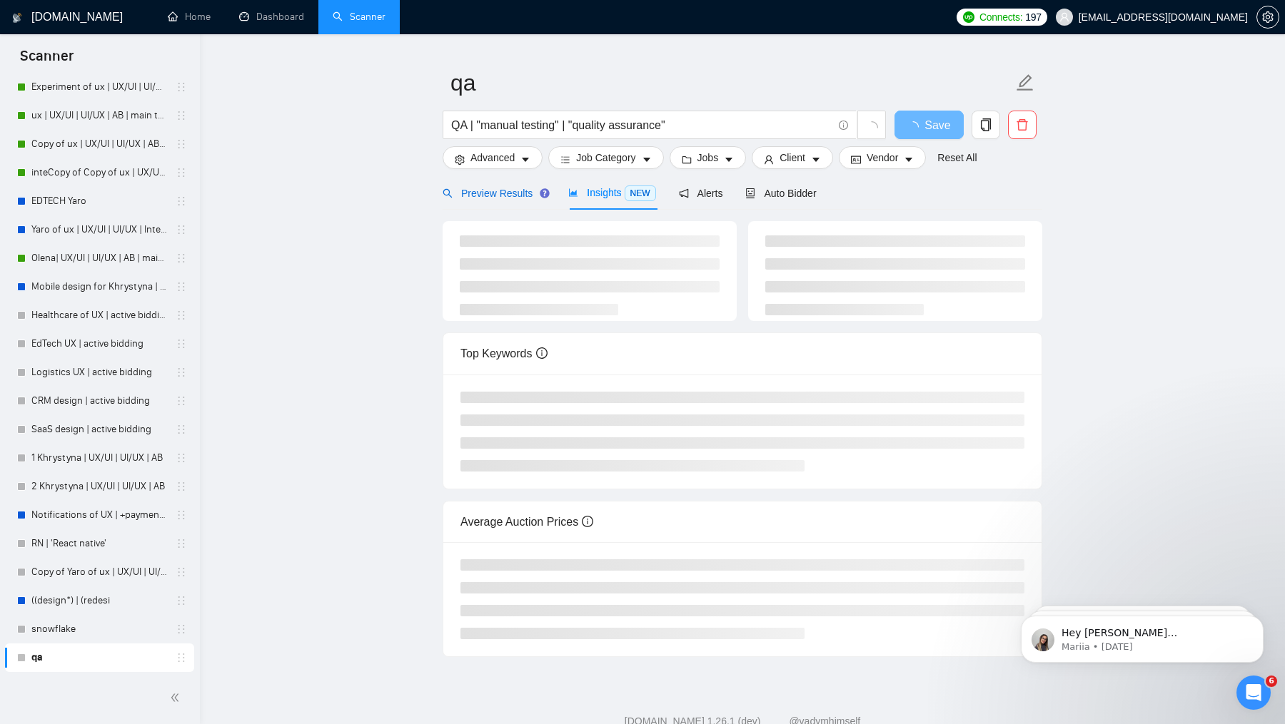
click at [491, 198] on span "Preview Results" at bounding box center [493, 193] width 103 height 11
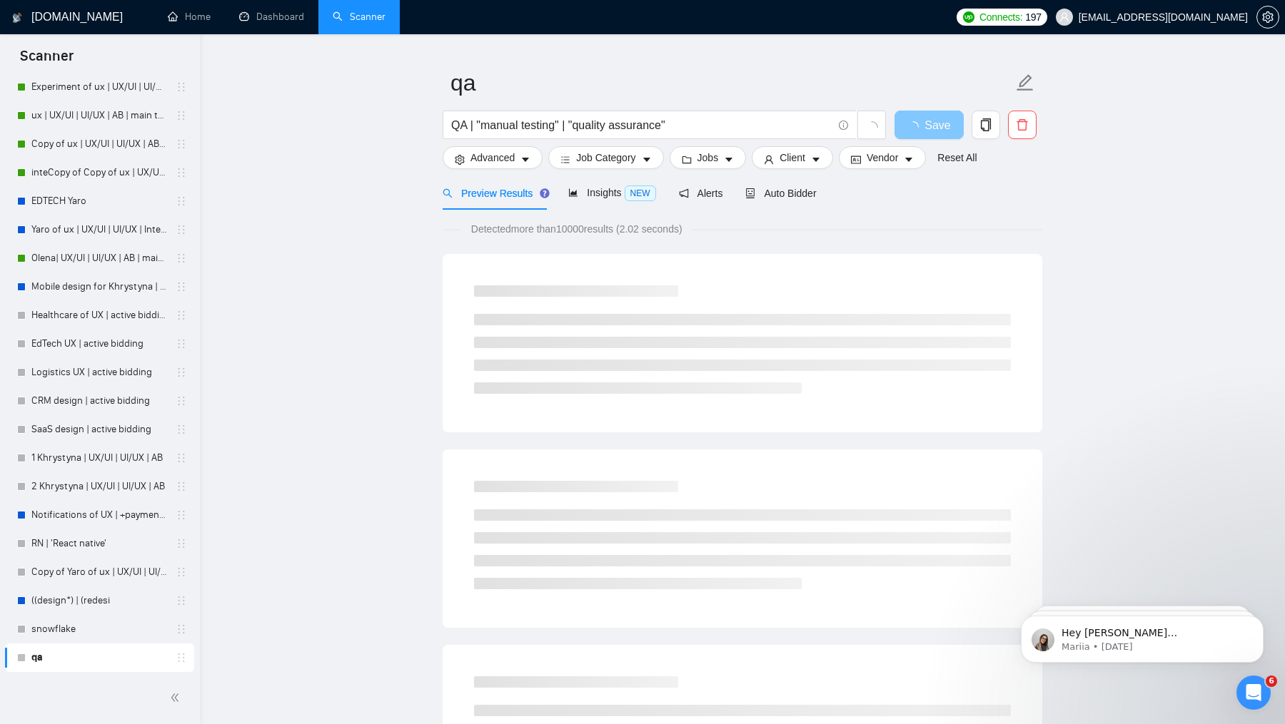
click at [926, 118] on span "Save" at bounding box center [937, 125] width 26 height 18
click at [926, 120] on span "Save" at bounding box center [937, 125] width 26 height 18
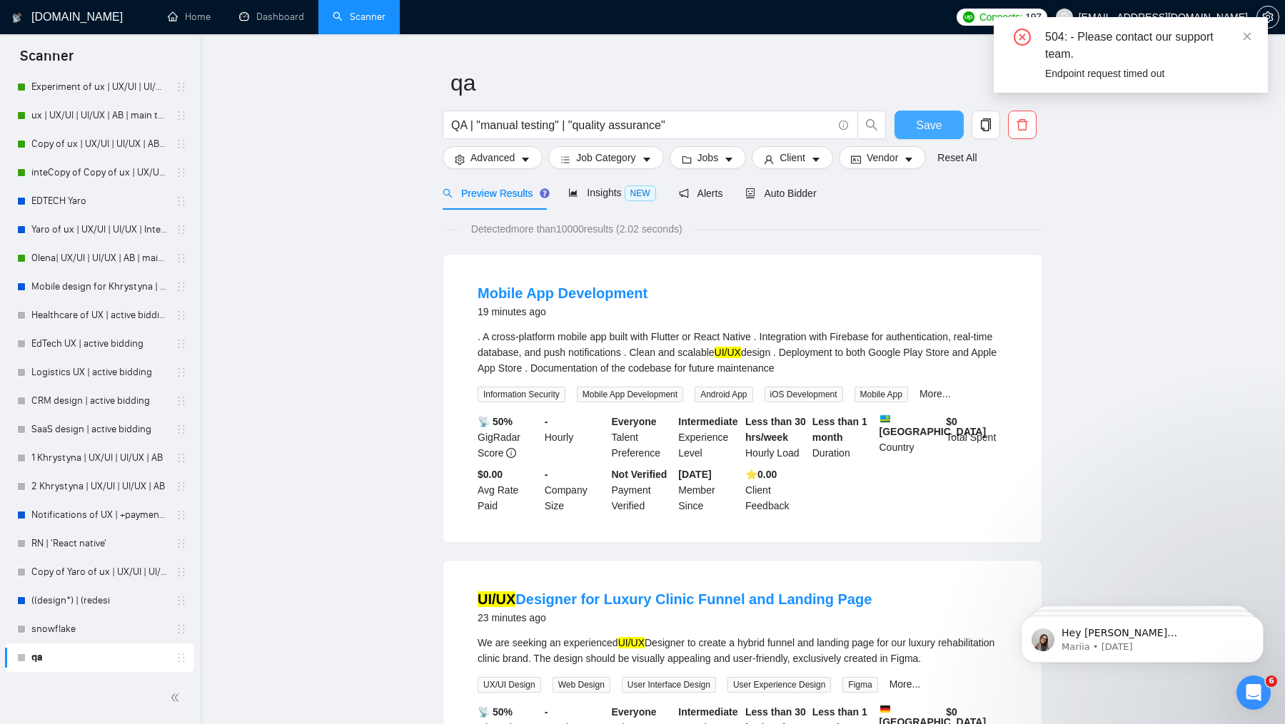
click at [926, 120] on span "Save" at bounding box center [929, 125] width 26 height 18
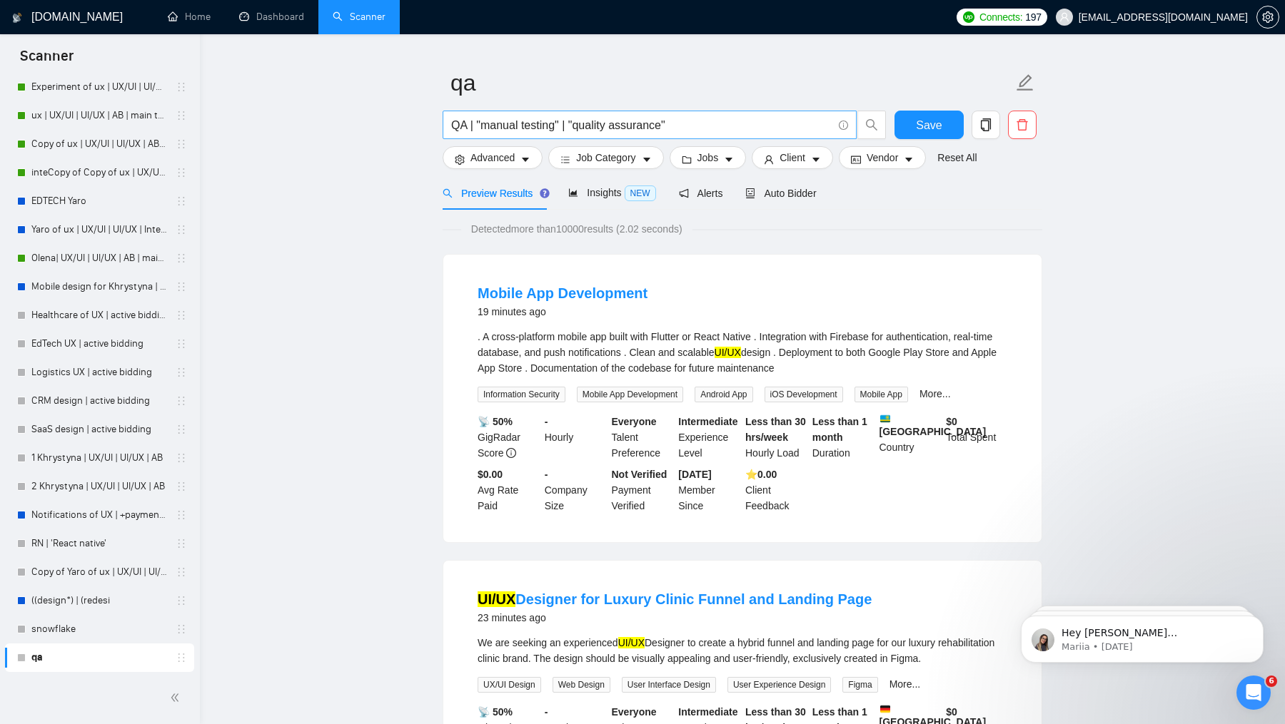
click at [732, 131] on input "QA | "manual testing" | "quality assurance"" at bounding box center [641, 125] width 381 height 18
click at [876, 134] on button "button" at bounding box center [871, 125] width 29 height 29
click at [867, 125] on icon "search" at bounding box center [871, 124] width 11 height 11
click at [783, 188] on span "Auto Bidder" at bounding box center [780, 193] width 71 height 11
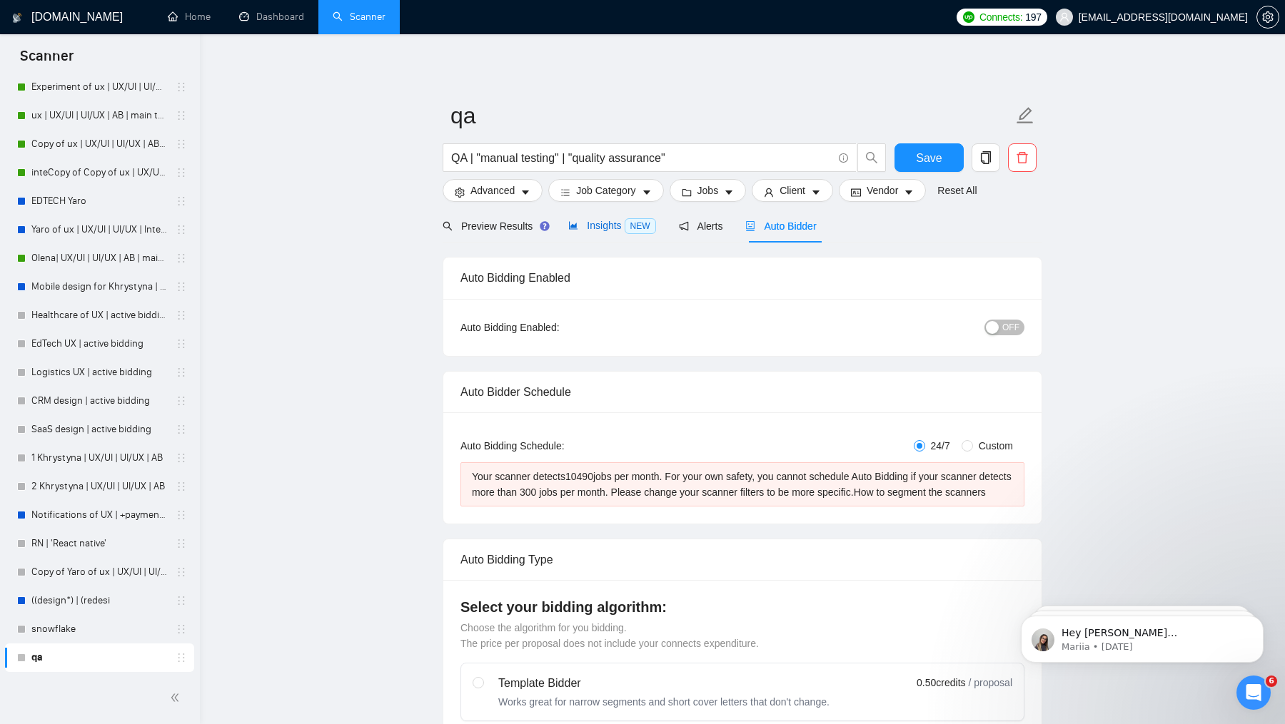
click at [600, 227] on span "Insights NEW" at bounding box center [611, 225] width 87 height 11
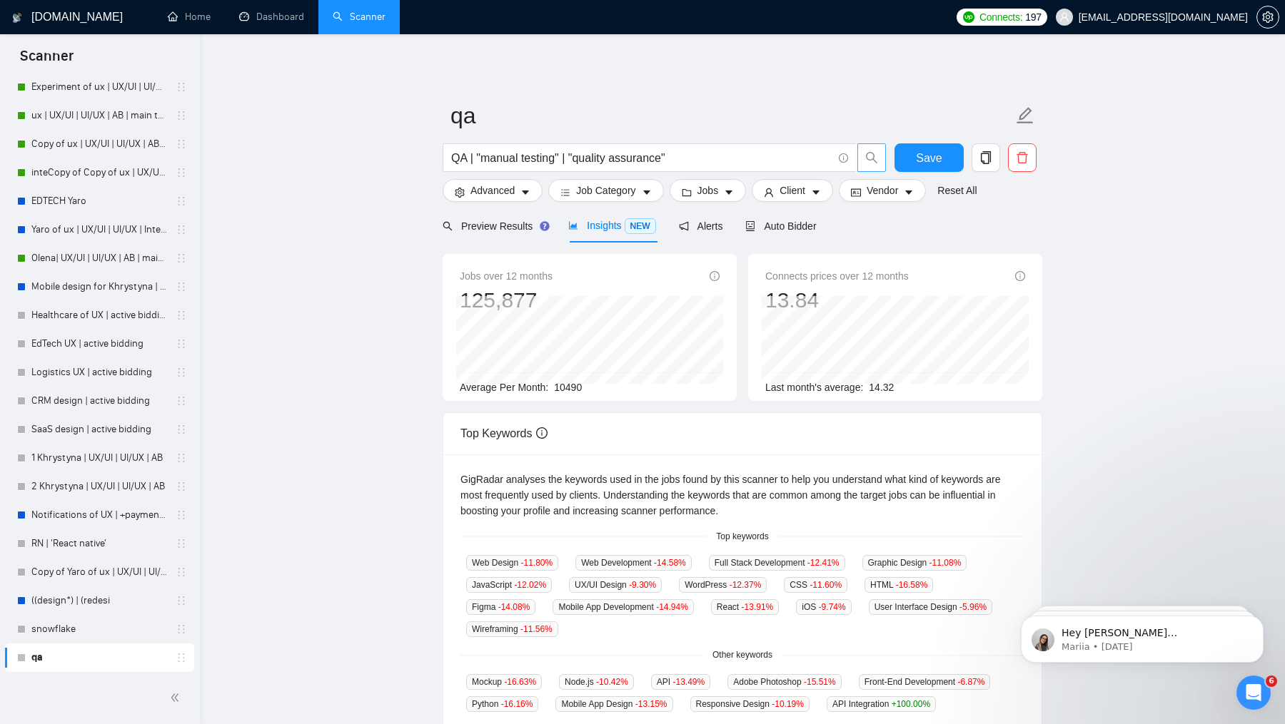
click at [870, 161] on icon "search" at bounding box center [871, 157] width 11 height 11
click at [692, 162] on input "QA | "manual testing" | "quality assurance"" at bounding box center [641, 158] width 381 height 18
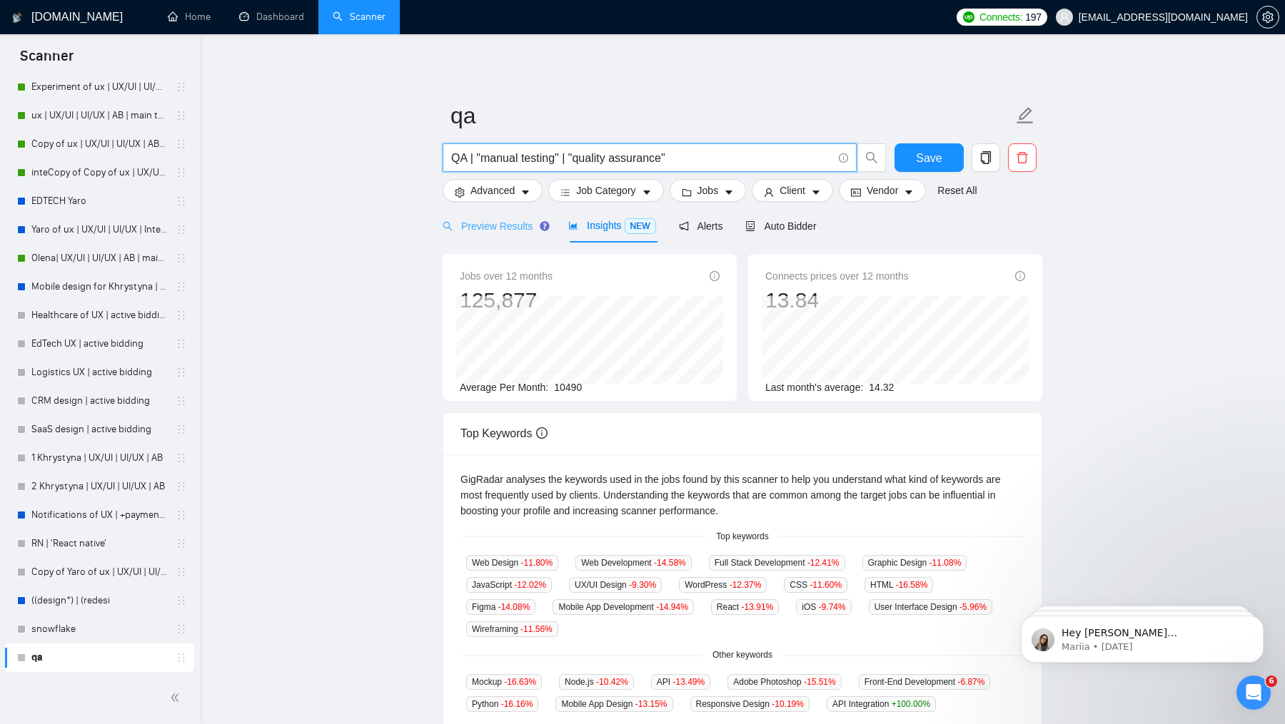
click at [519, 211] on div "Preview Results" at bounding box center [493, 226] width 103 height 34
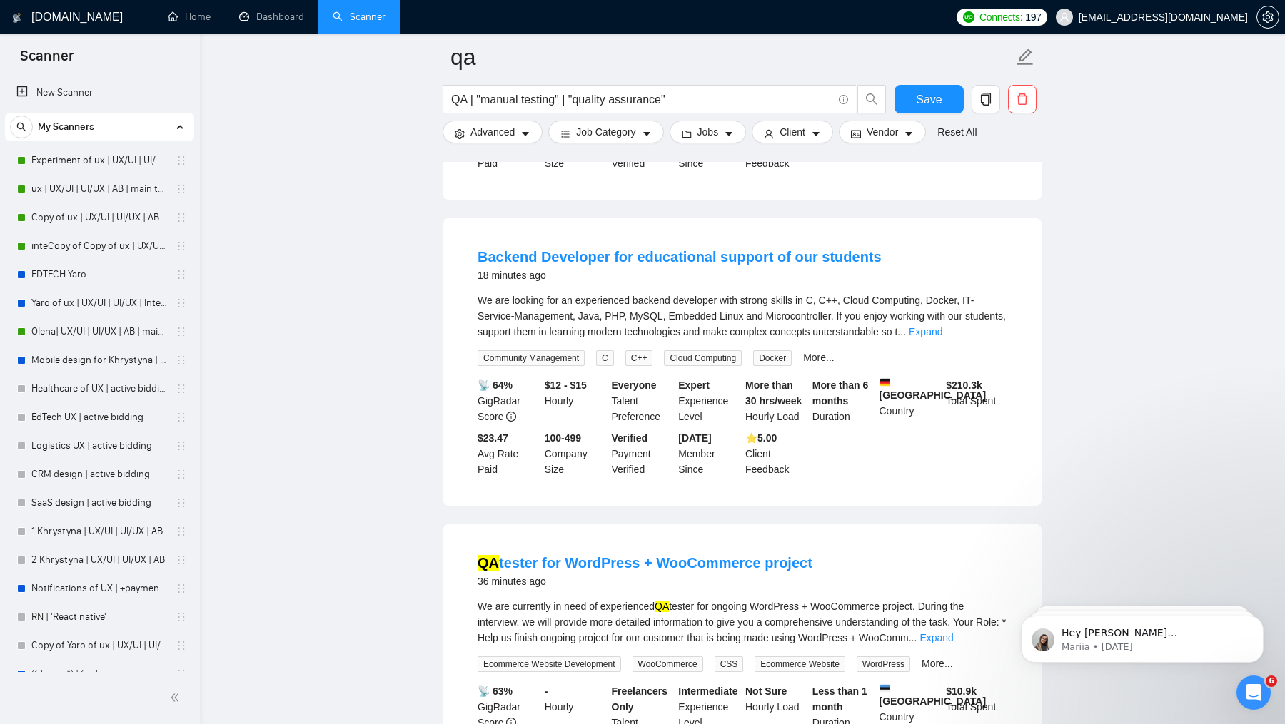
scroll to position [408, 0]
click at [942, 325] on link "Expand" at bounding box center [926, 330] width 34 height 11
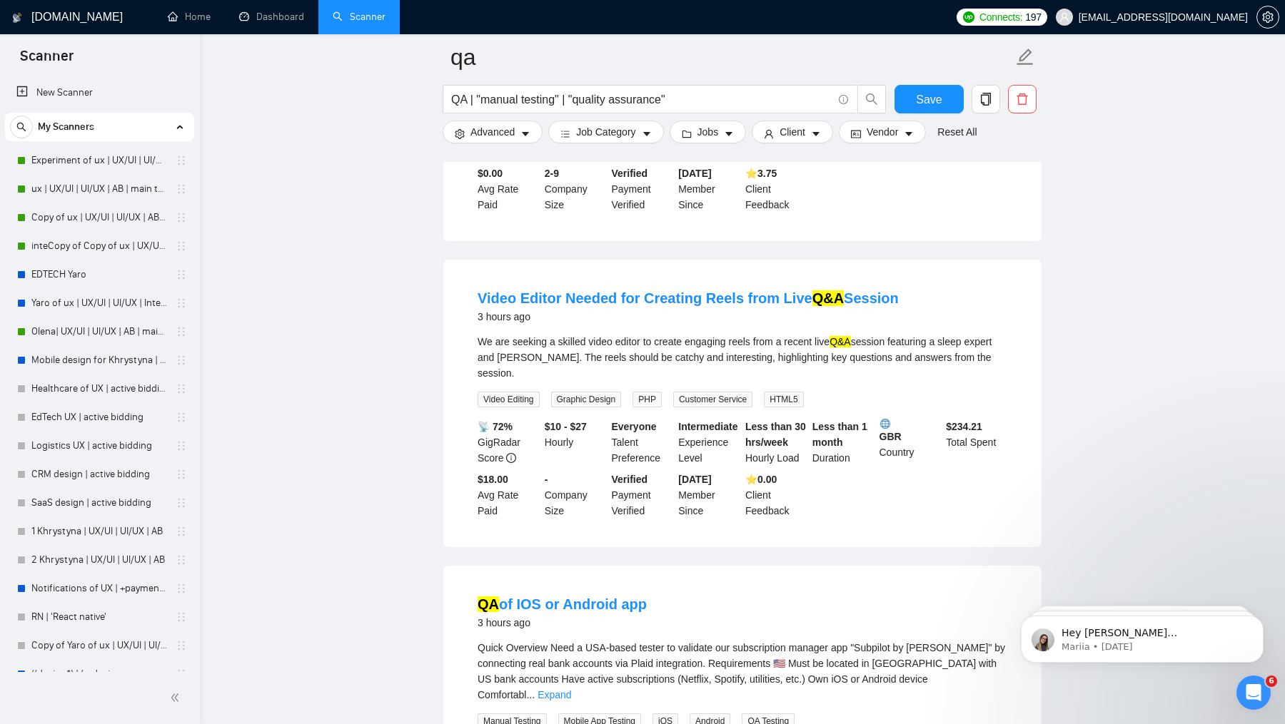
scroll to position [3030, 0]
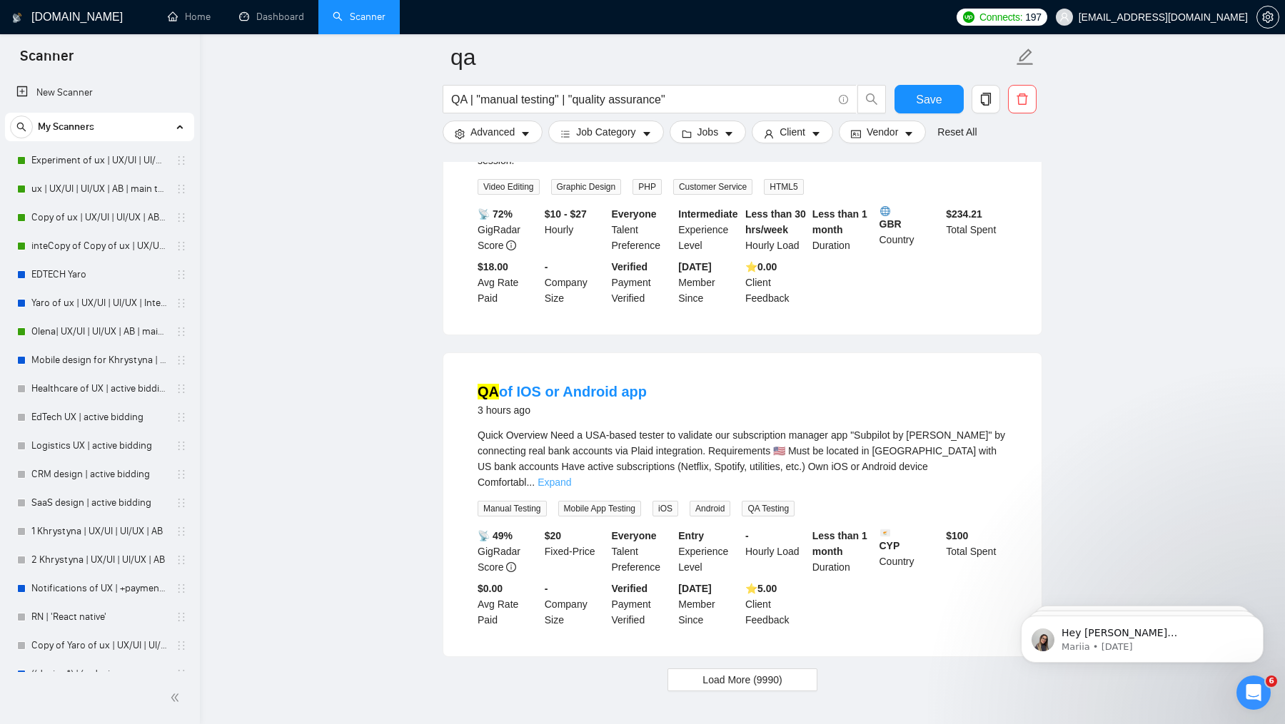
click at [571, 488] on link "Expand" at bounding box center [554, 482] width 34 height 11
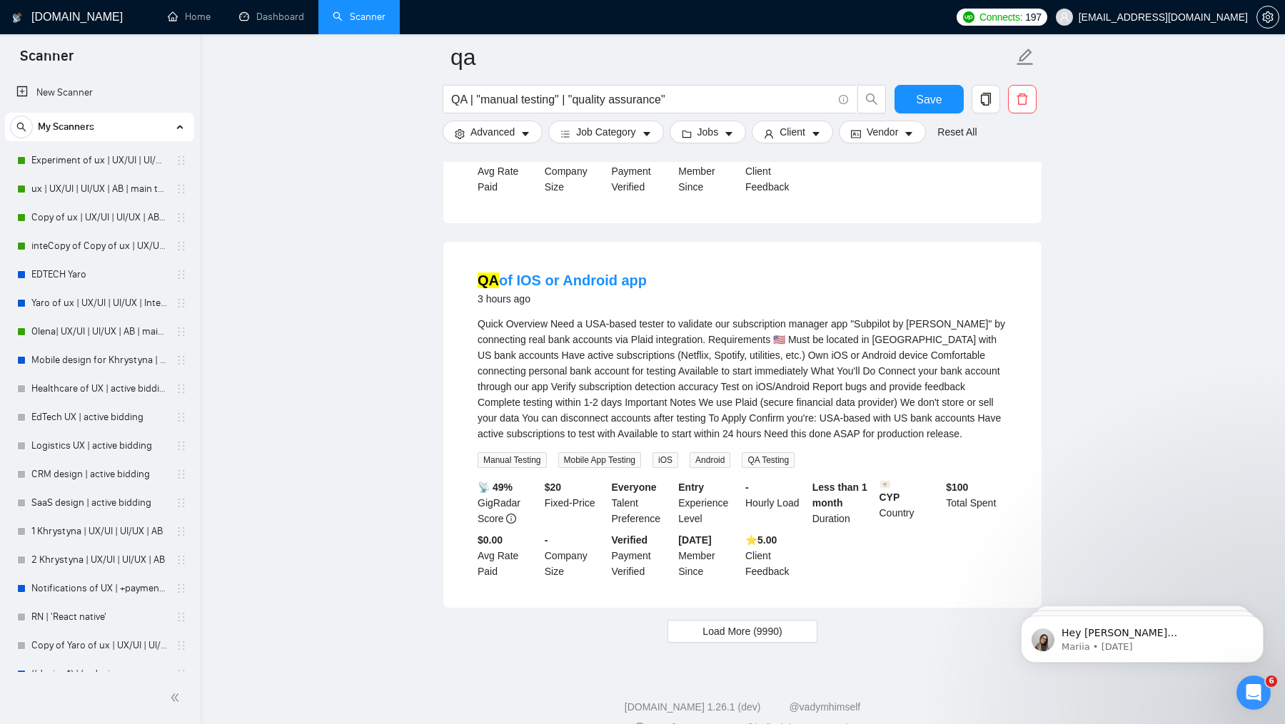
scroll to position [3216, 0]
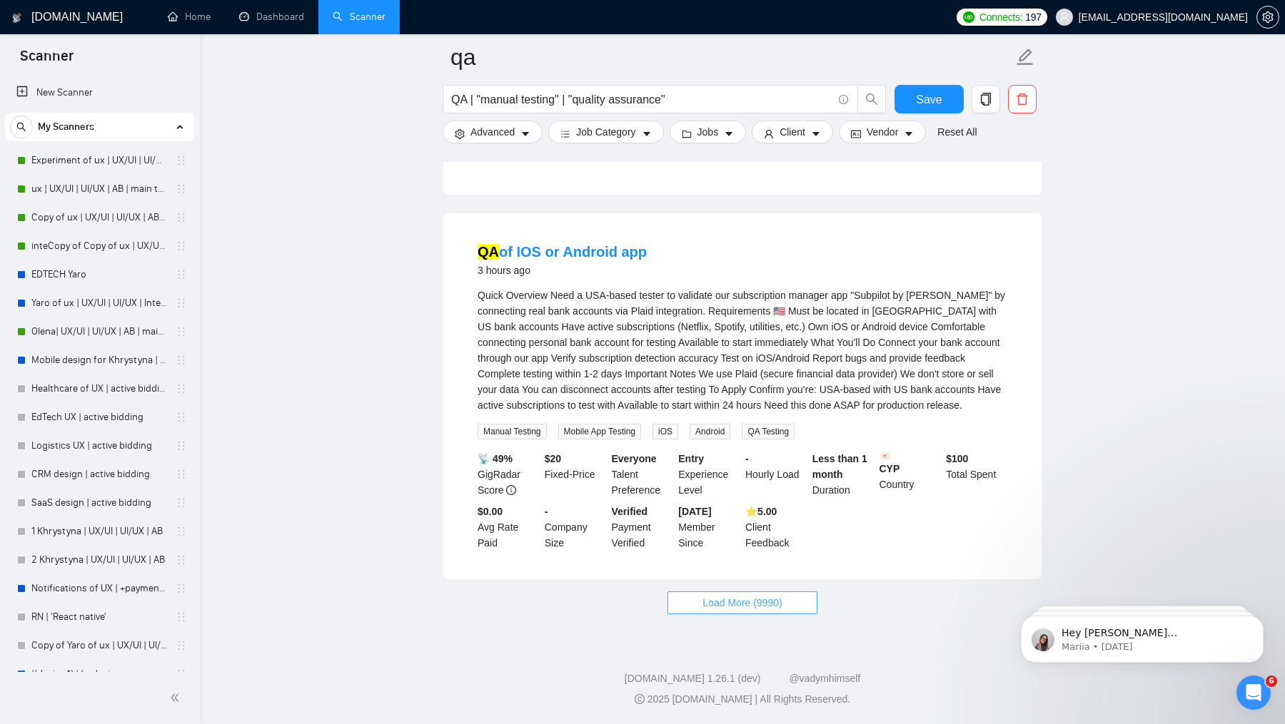
click at [720, 613] on button "Load More (9990)" at bounding box center [741, 603] width 149 height 23
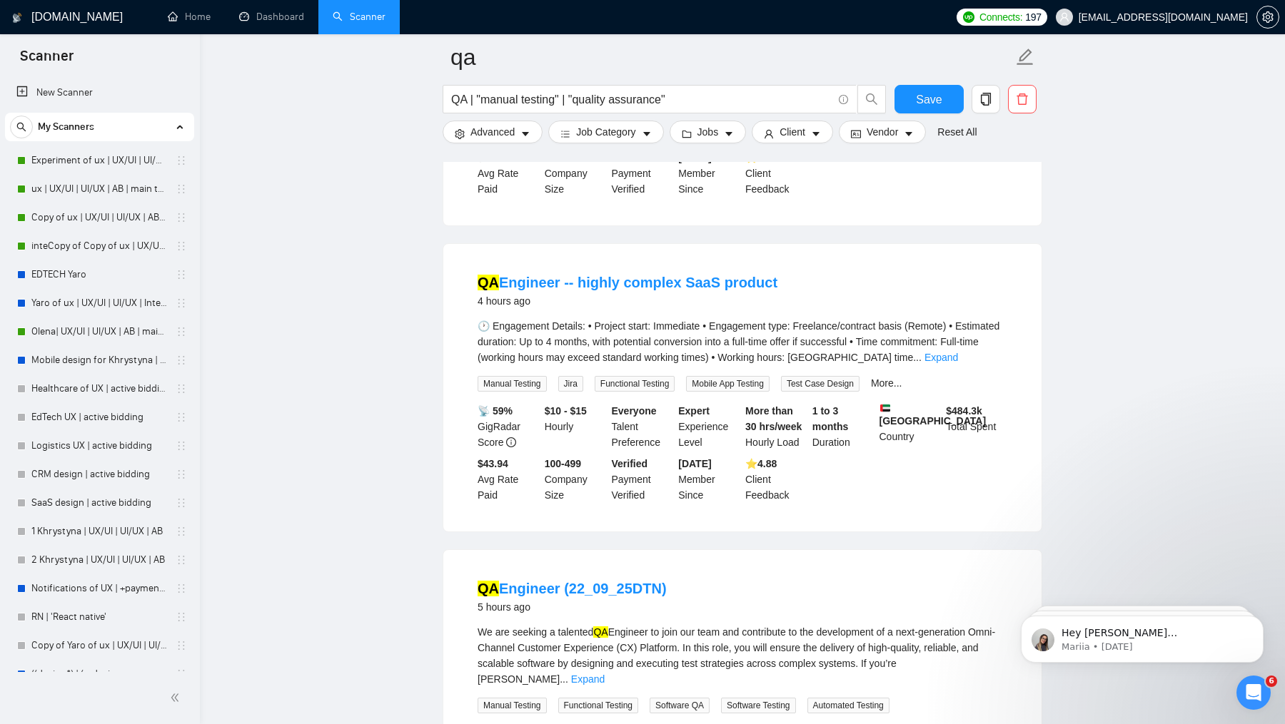
scroll to position [4179, 0]
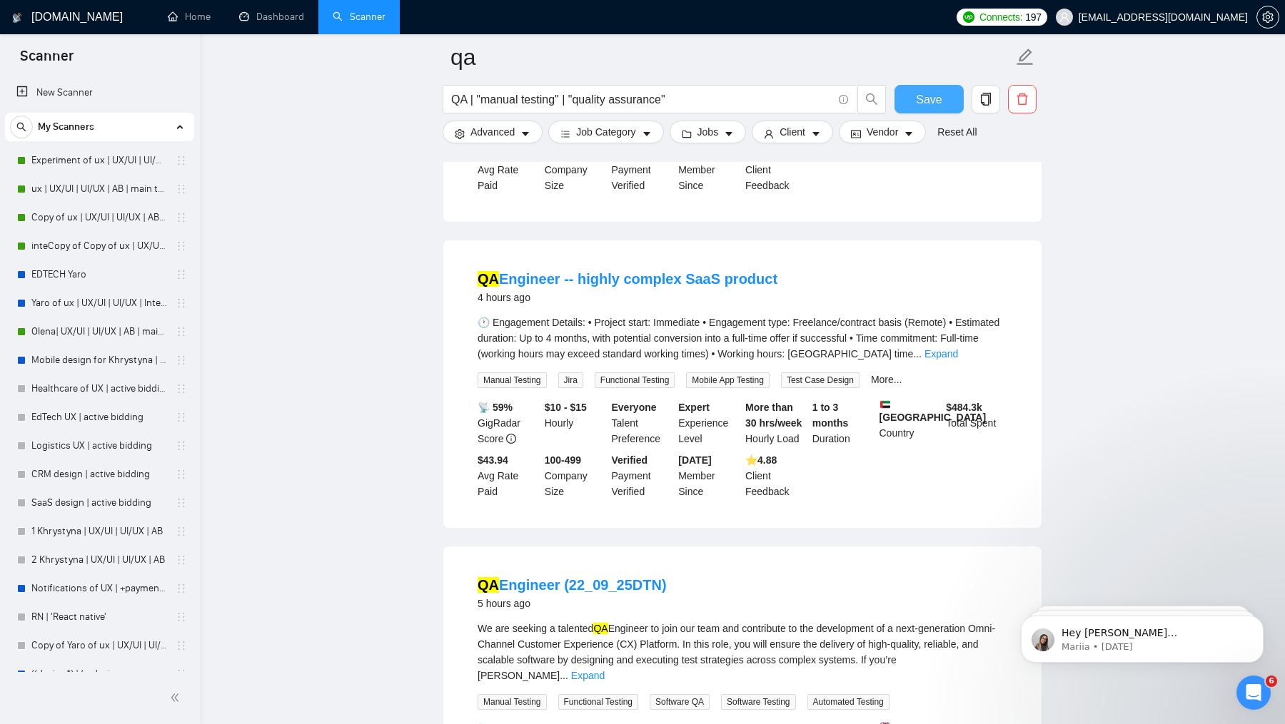
click at [921, 93] on span "Save" at bounding box center [929, 100] width 26 height 18
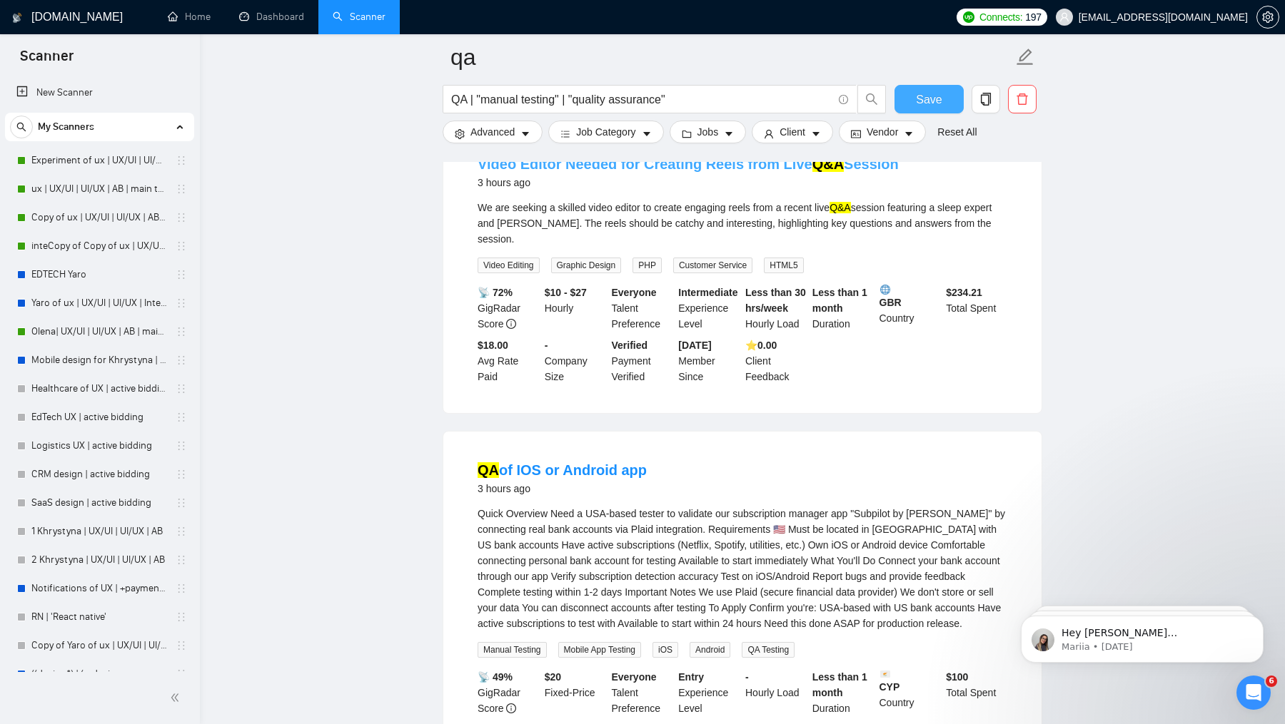
scroll to position [2833, 0]
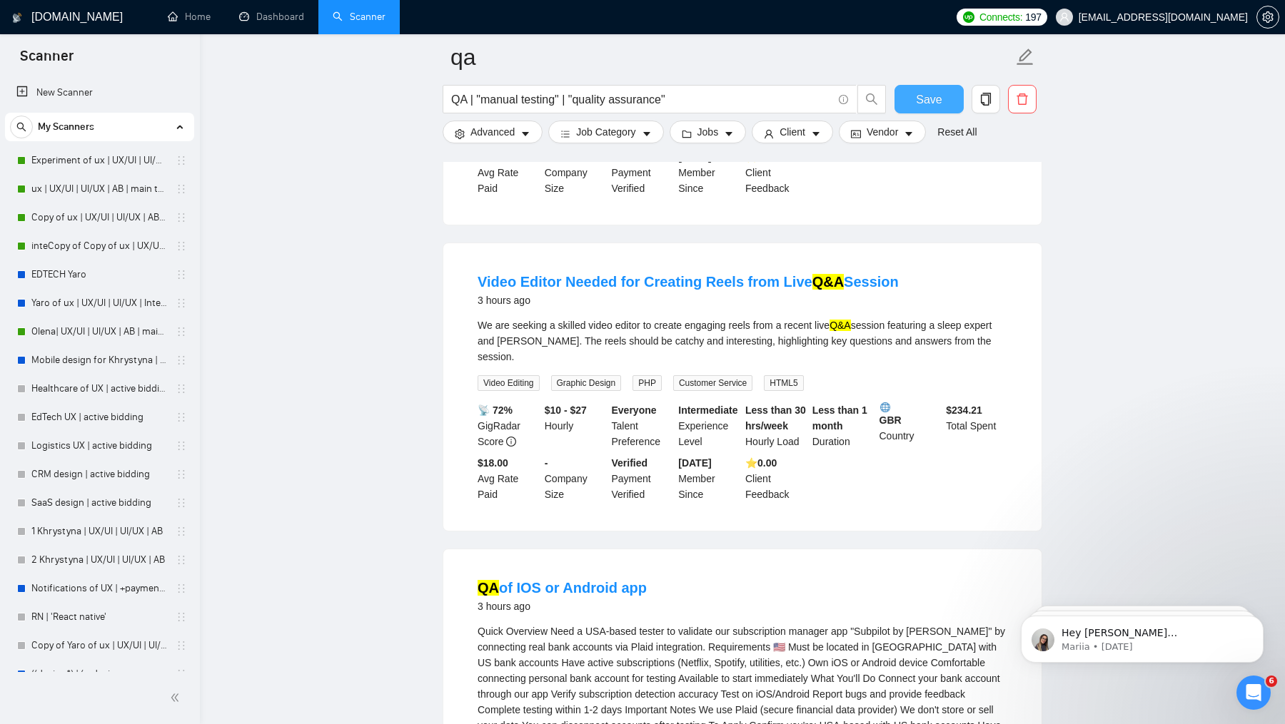
click at [937, 106] on span "Save" at bounding box center [929, 100] width 26 height 18
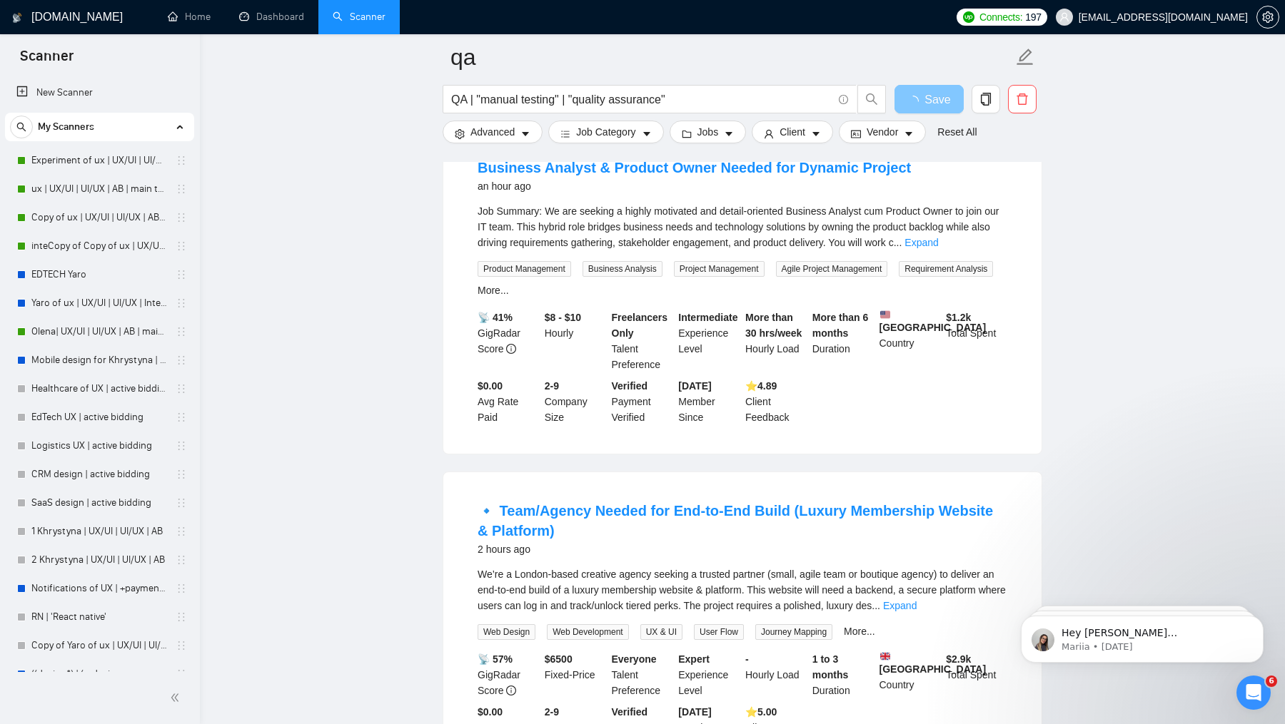
scroll to position [1005, 0]
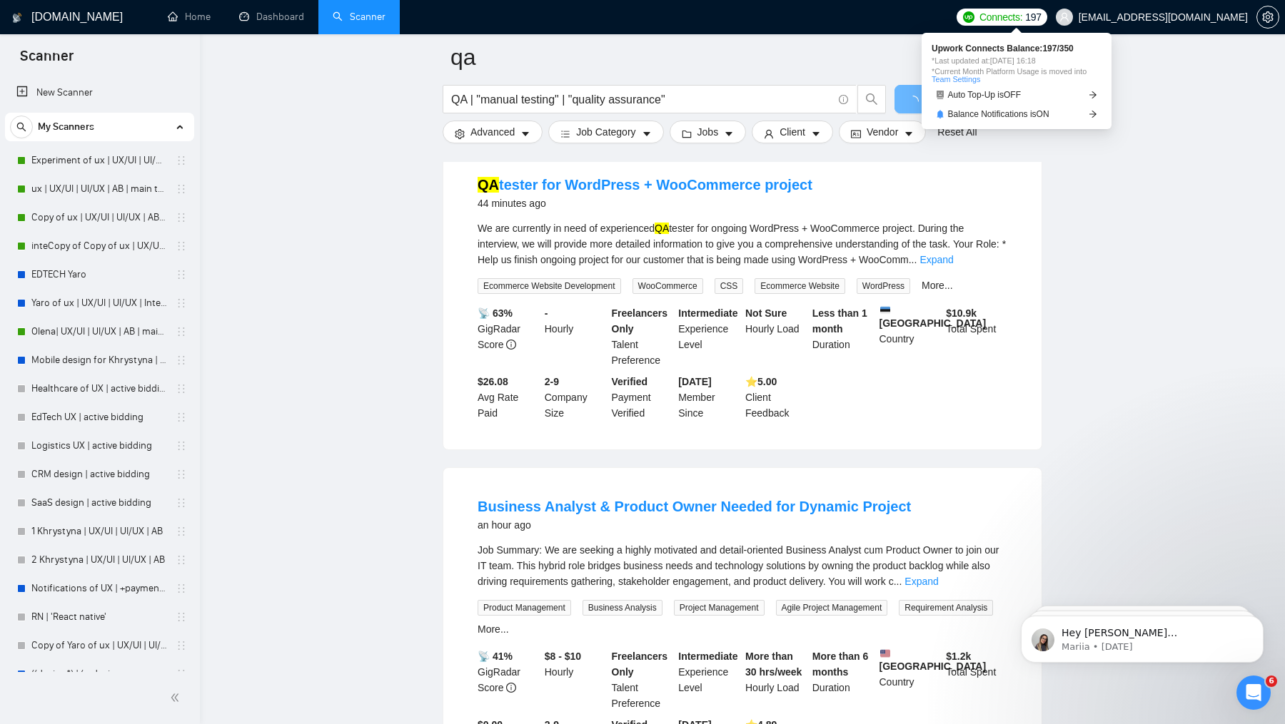
click at [1020, 13] on span "Connects:" at bounding box center [1000, 17] width 43 height 16
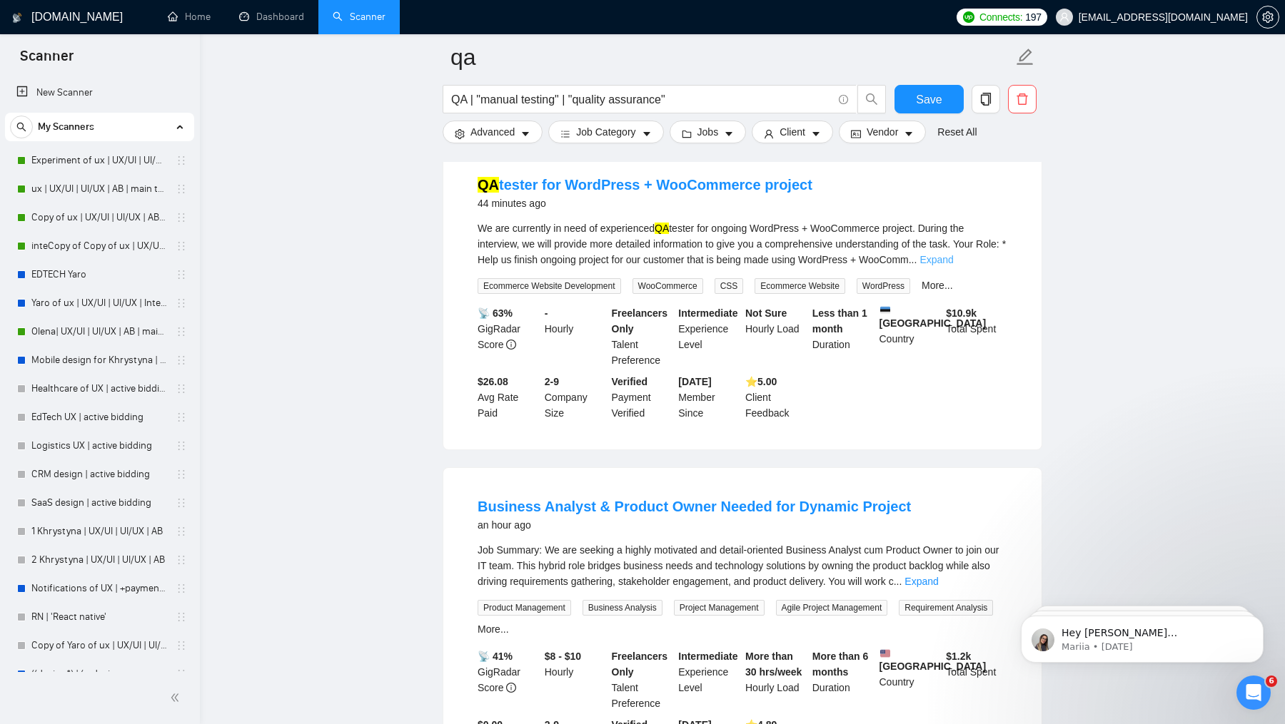
click at [953, 265] on link "Expand" at bounding box center [936, 259] width 34 height 11
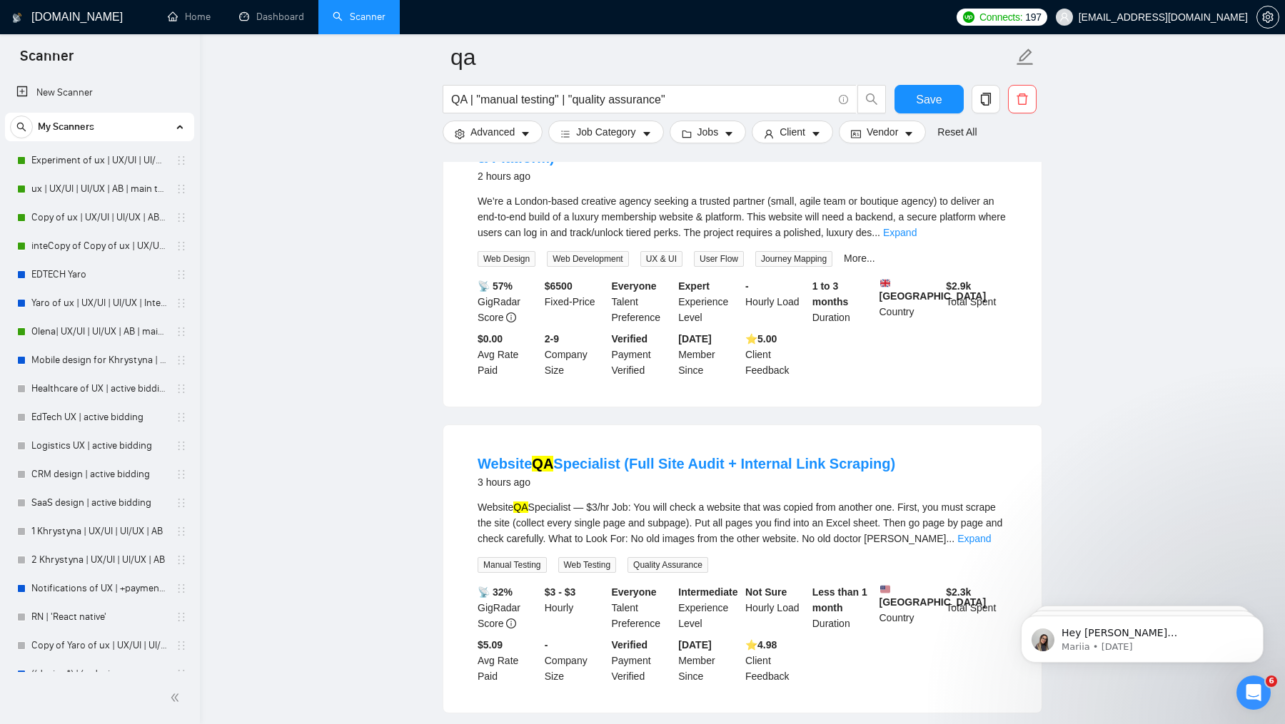
scroll to position [1753, 0]
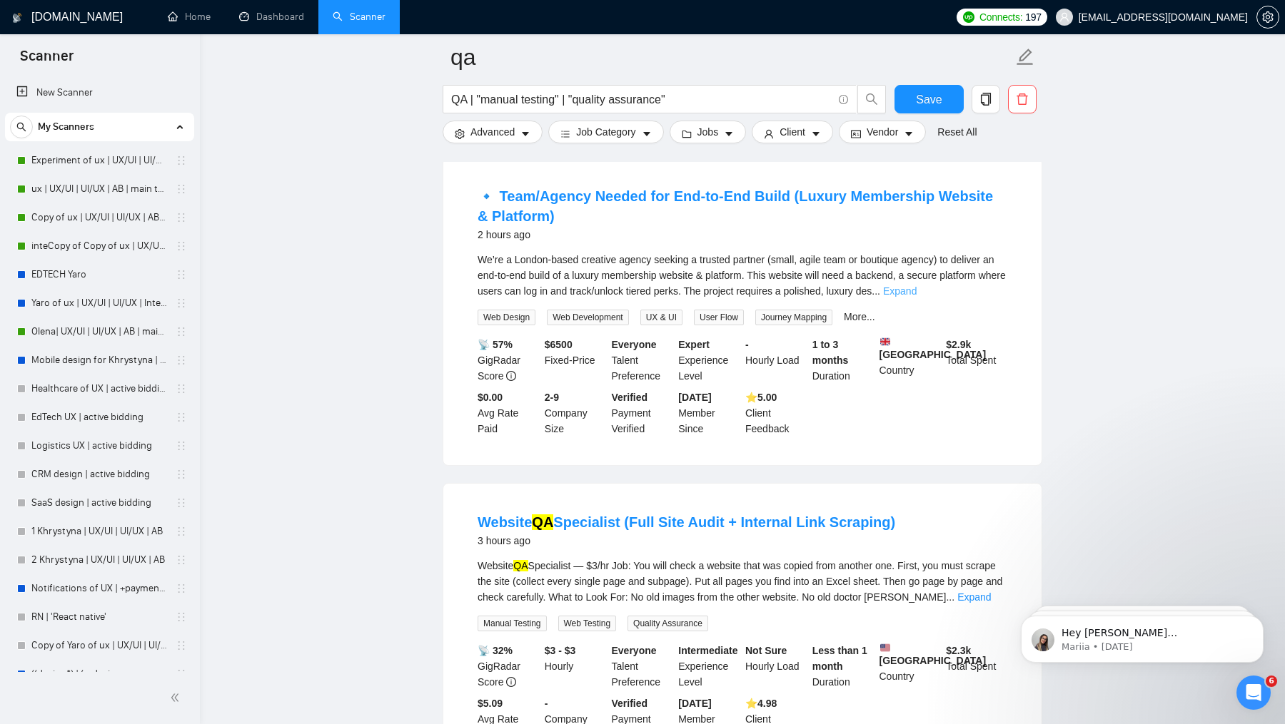
click at [916, 297] on link "Expand" at bounding box center [900, 290] width 34 height 11
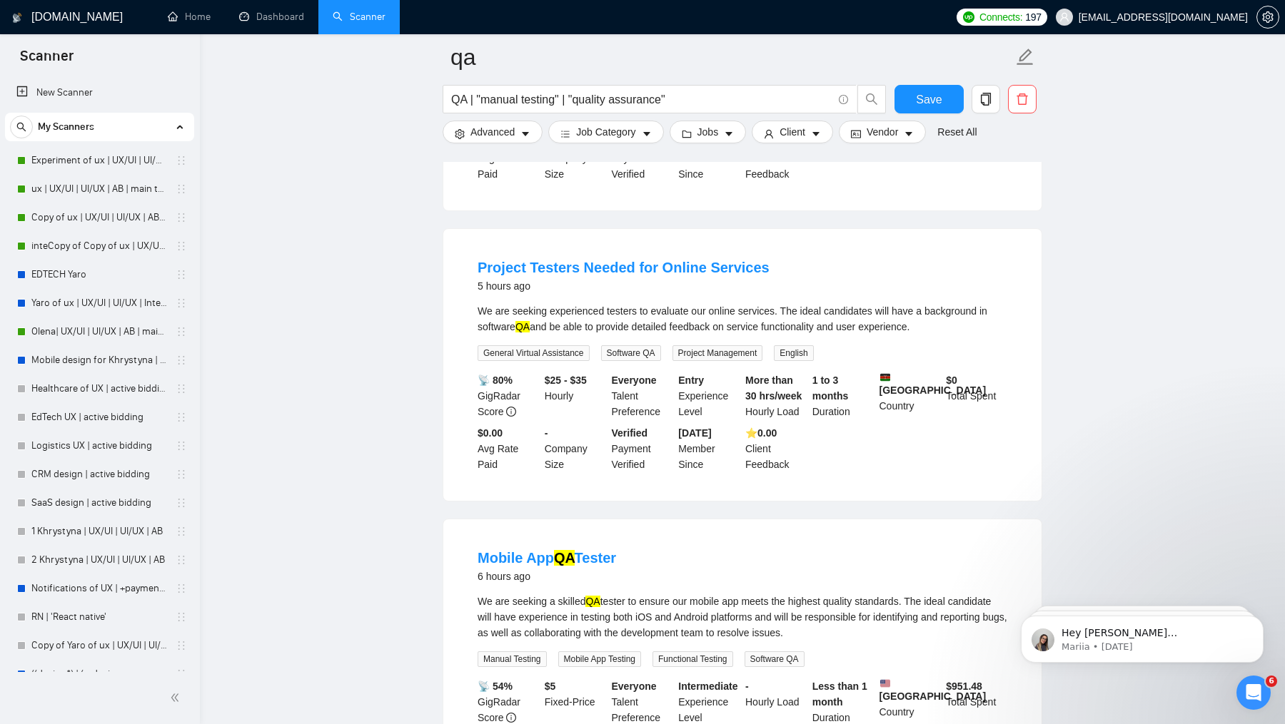
scroll to position [5851, 0]
click at [502, 101] on input "QA | "manual testing" | "quality assurance"" at bounding box center [641, 100] width 381 height 18
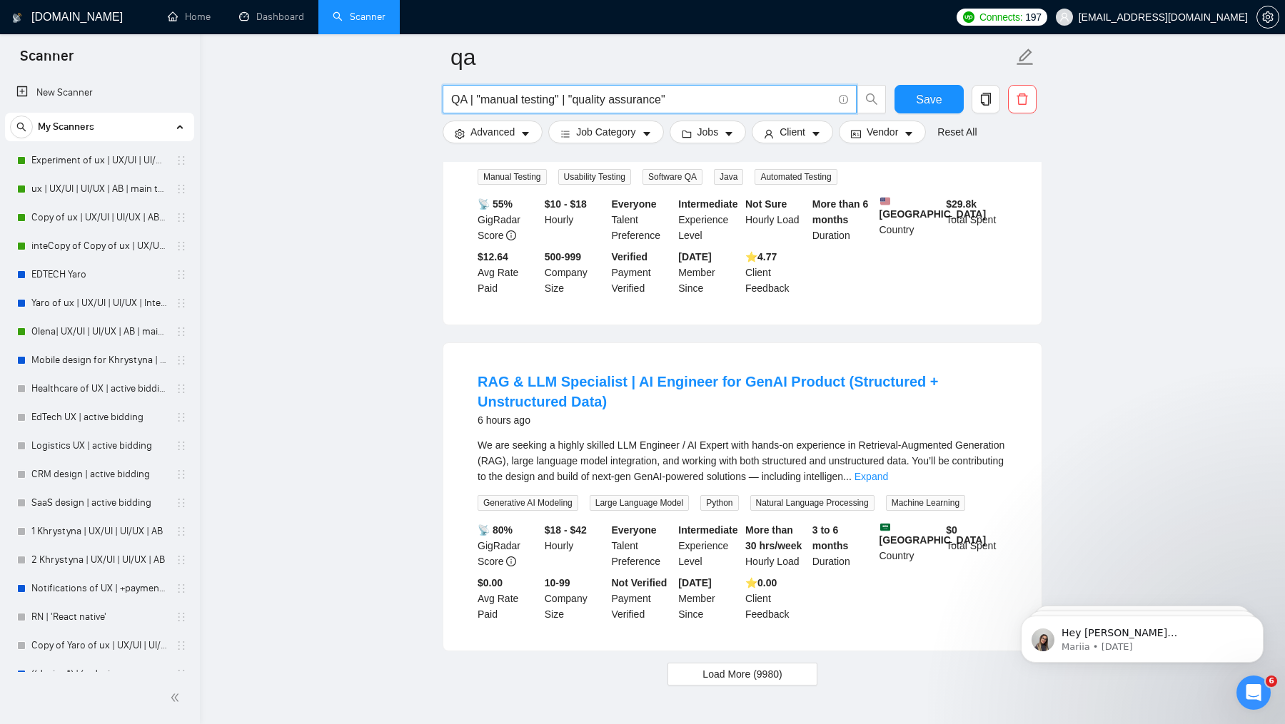
scroll to position [6817, 0]
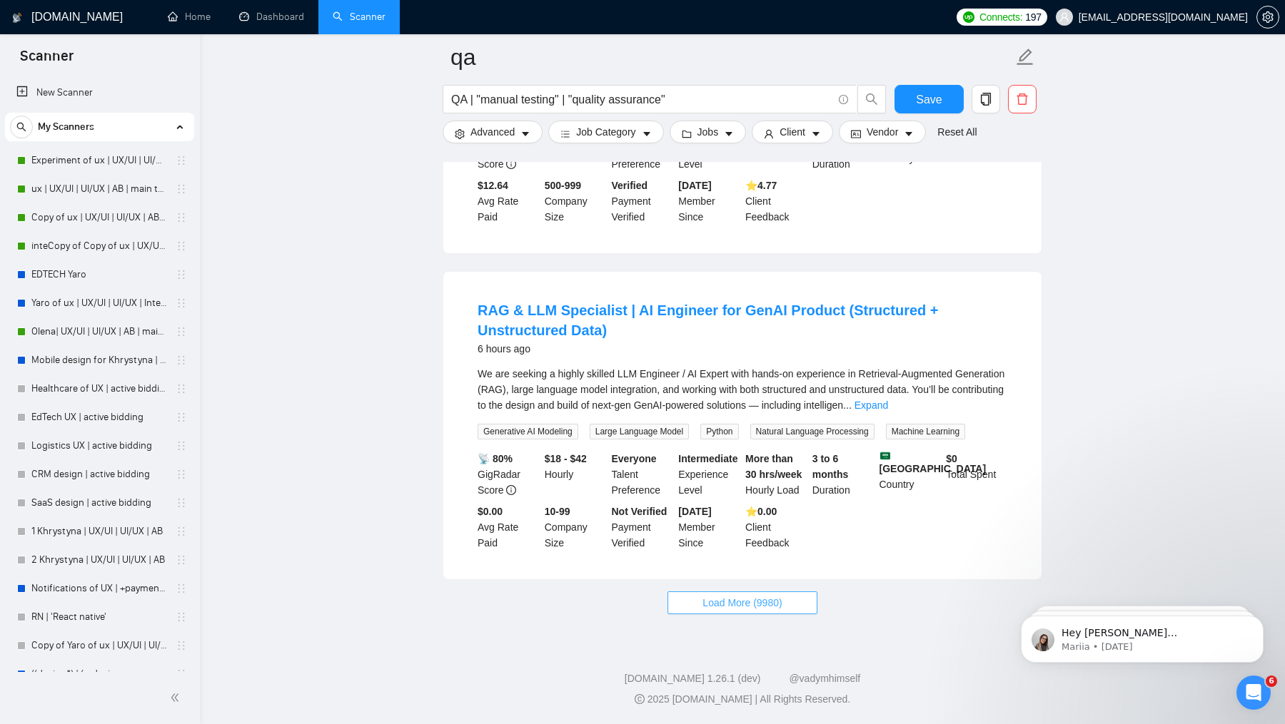
click at [708, 609] on span "Load More (9980)" at bounding box center [741, 603] width 79 height 16
click at [705, 88] on span "QA | "manual testing" | "quality assurance"" at bounding box center [649, 99] width 414 height 29
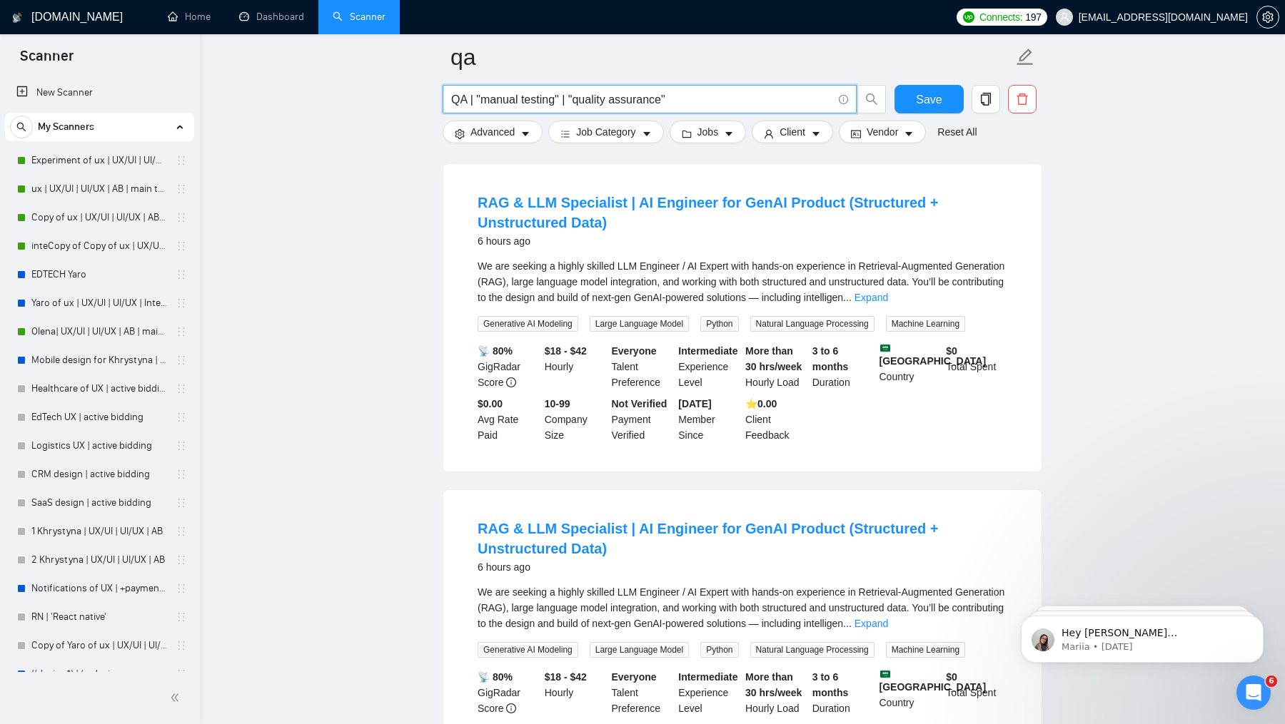
click at [707, 106] on input "QA | "manual testing" | "quality assurance"" at bounding box center [641, 100] width 381 height 18
type input "QA | "manual testing" | "quality assurance" | testing"
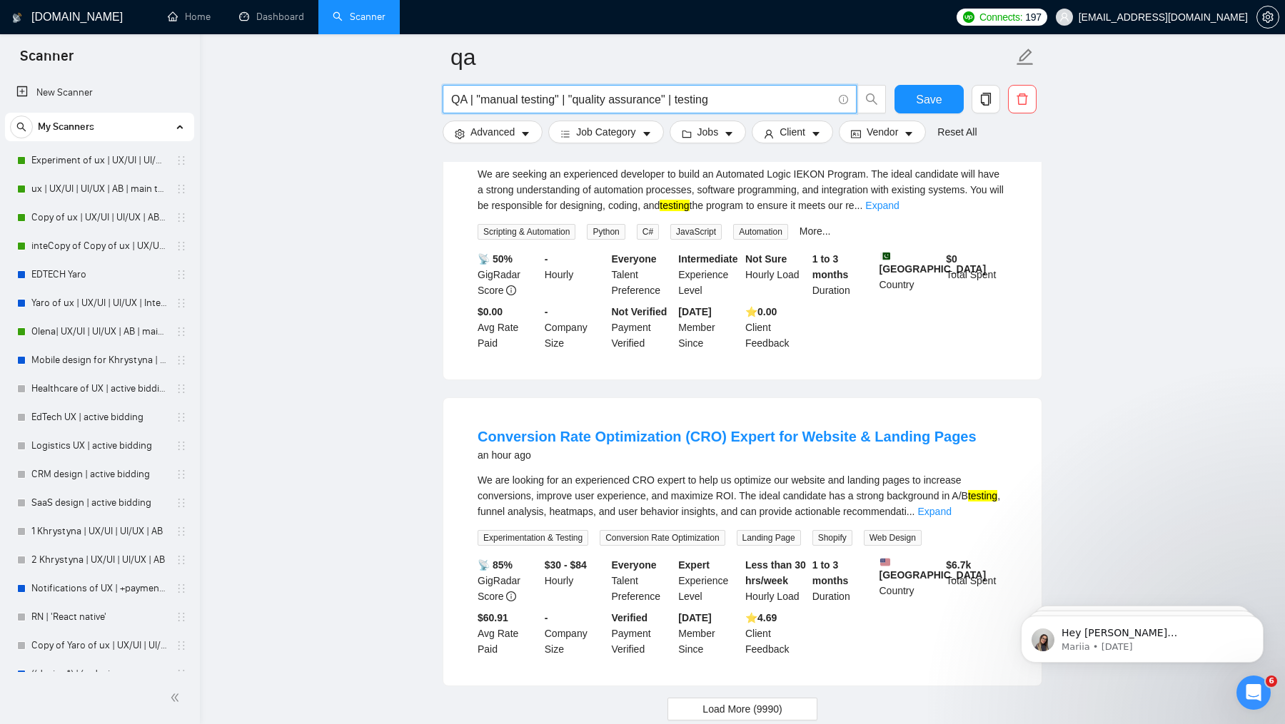
scroll to position [2776, 0]
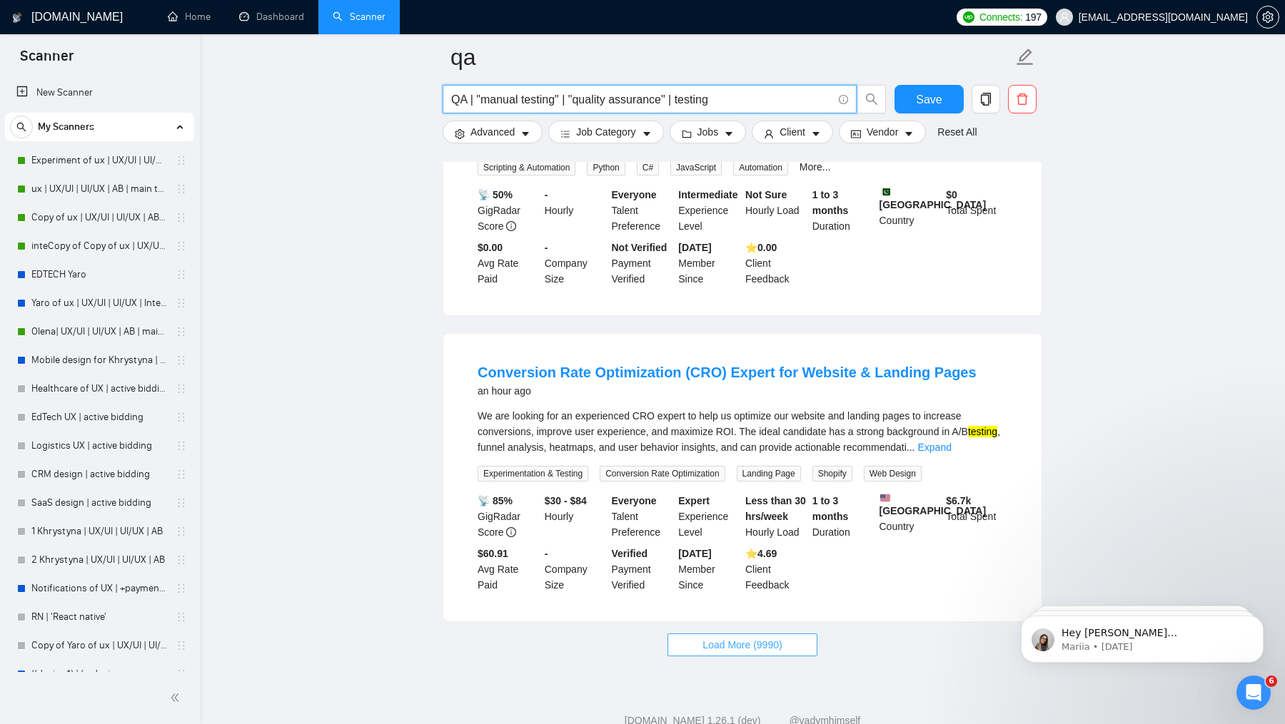
click at [717, 653] on span "Load More (9990)" at bounding box center [741, 645] width 79 height 16
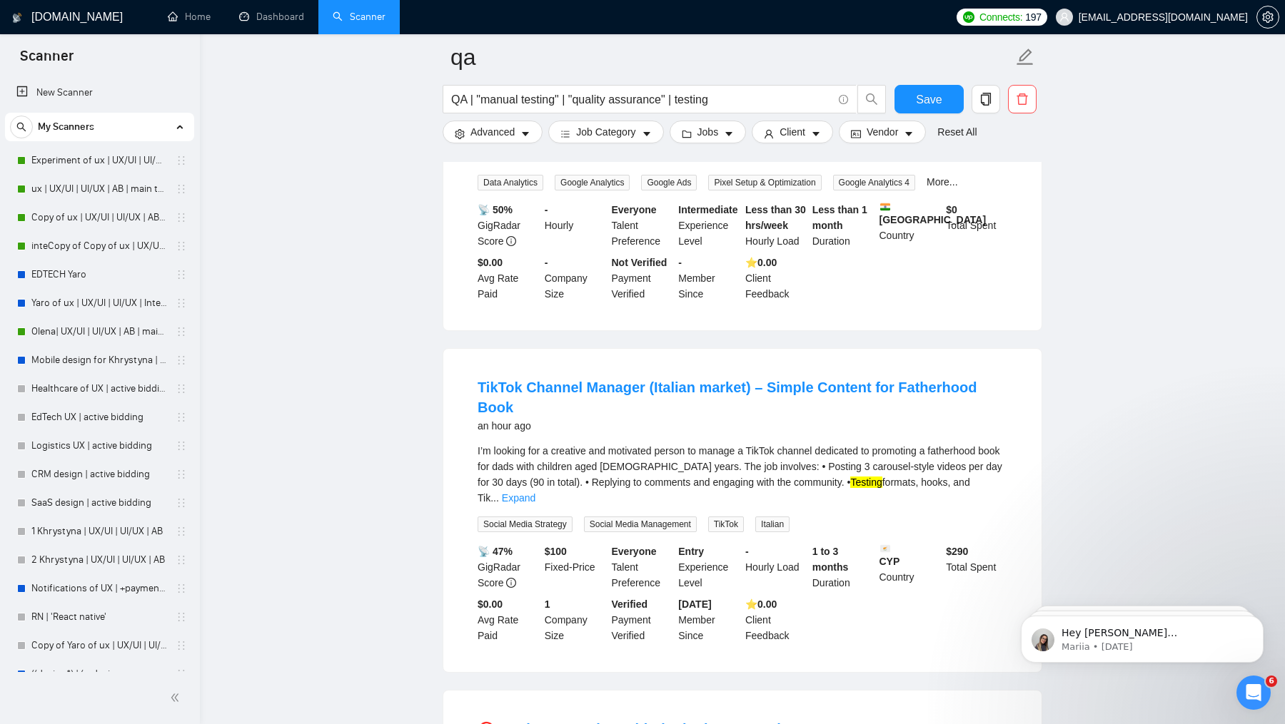
scroll to position [5146, 0]
